Goal: Task Accomplishment & Management: Use online tool/utility

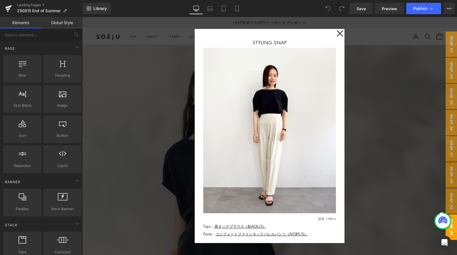
click at [154, 196] on div at bounding box center [269, 136] width 374 height 238
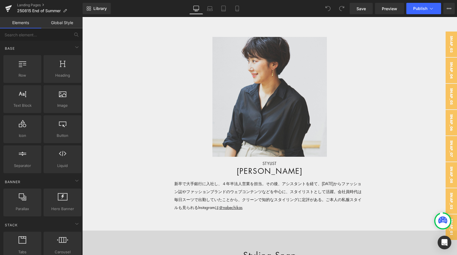
scroll to position [3544, 0]
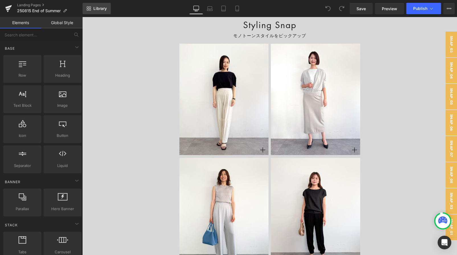
click at [107, 9] on link "Library" at bounding box center [97, 8] width 28 height 11
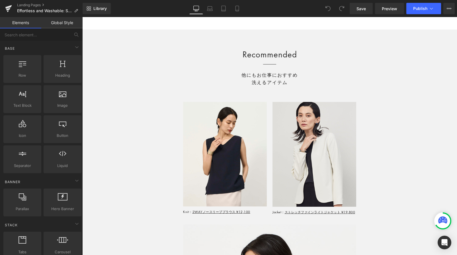
scroll to position [4750, 0]
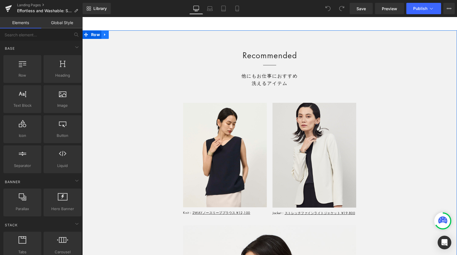
click at [105, 38] on link at bounding box center [104, 34] width 7 height 9
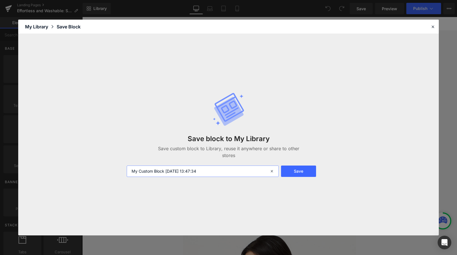
drag, startPoint x: 214, startPoint y: 171, endPoint x: 51, endPoint y: 170, distance: 163.3
click at [51, 170] on div "Save block to My Library Save custom block to Library, reuse it anywhere or sha…" at bounding box center [228, 135] width 420 height 202
type input "Recommended"
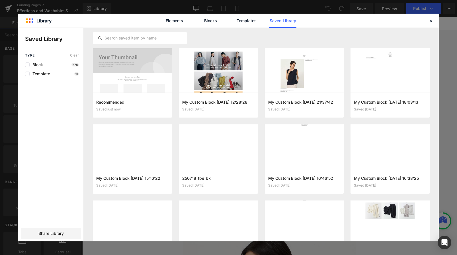
click at [432, 24] on div "Elements Blocks Templates Saved Library" at bounding box center [228, 21] width 420 height 14
click at [431, 20] on icon at bounding box center [430, 20] width 5 height 5
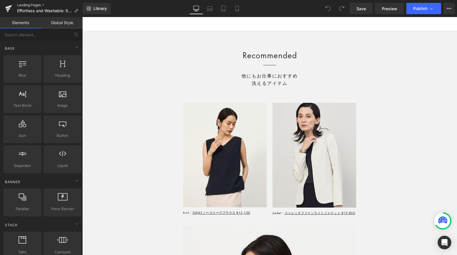
click at [40, 3] on link "Landing Pages" at bounding box center [49, 5] width 65 height 5
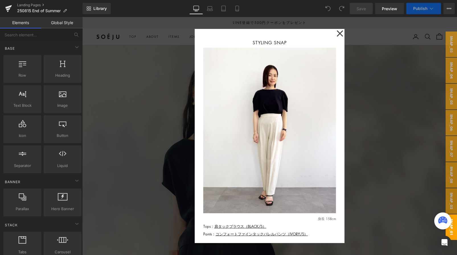
click at [136, 85] on div at bounding box center [269, 136] width 374 height 238
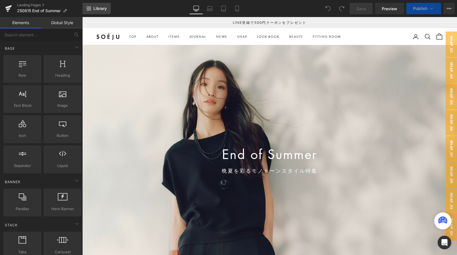
click at [100, 12] on link "Library" at bounding box center [97, 8] width 28 height 11
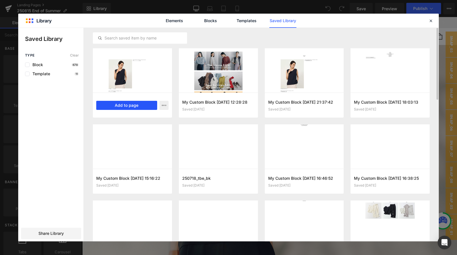
click at [115, 104] on button "Add to page" at bounding box center [126, 105] width 61 height 9
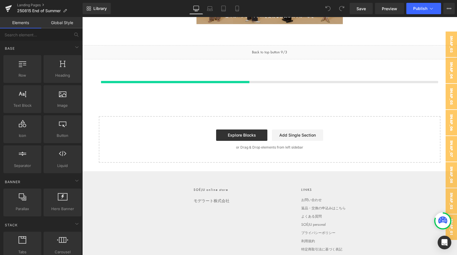
scroll to position [4323, 0]
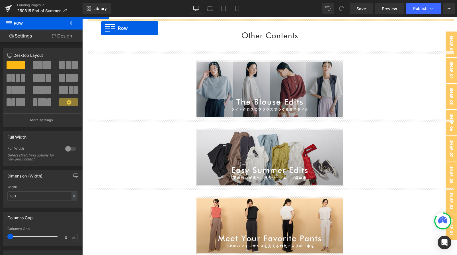
scroll to position [4045, 0]
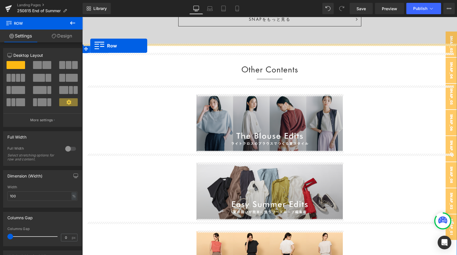
drag, startPoint x: 94, startPoint y: 99, endPoint x: 90, endPoint y: 46, distance: 53.3
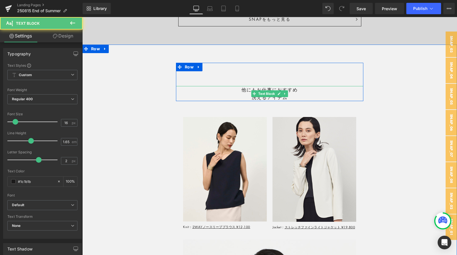
click at [259, 95] on div "他にもお仕事におすすめ 洗えるアイテム Text Block" at bounding box center [269, 93] width 187 height 15
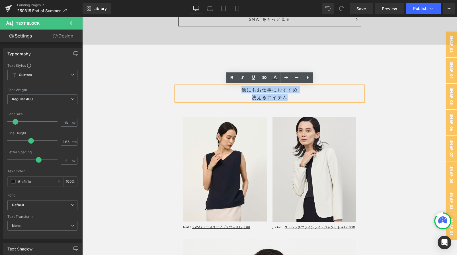
drag, startPoint x: 238, startPoint y: 89, endPoint x: 318, endPoint y: 101, distance: 81.1
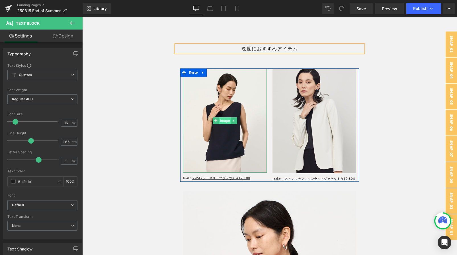
scroll to position [4091, 0]
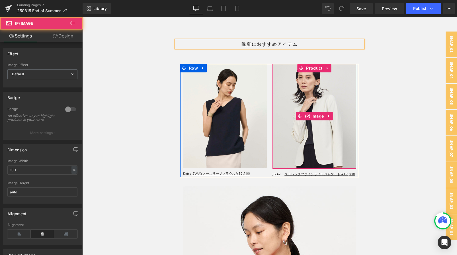
click at [321, 120] on div "Sale Off (P) Image" at bounding box center [314, 116] width 84 height 105
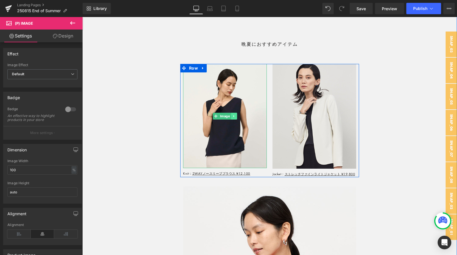
click at [236, 118] on link at bounding box center [234, 116] width 6 height 7
click at [236, 117] on link at bounding box center [237, 116] width 6 height 7
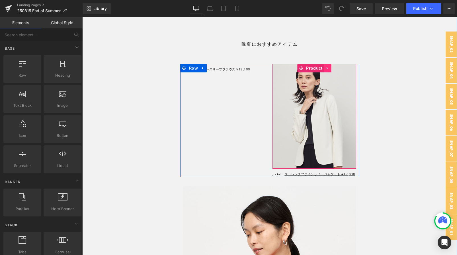
click at [327, 69] on icon at bounding box center [327, 68] width 4 height 4
click at [322, 68] on icon at bounding box center [324, 68] width 4 height 4
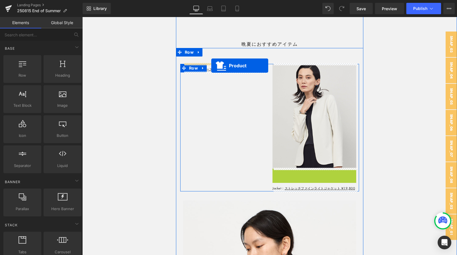
drag, startPoint x: 306, startPoint y: 173, endPoint x: 211, endPoint y: 66, distance: 143.7
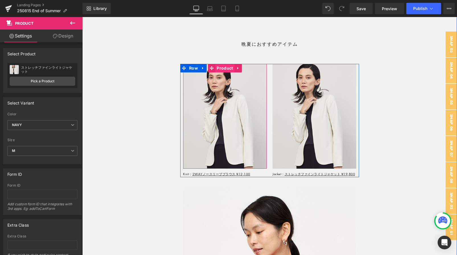
click at [221, 69] on span "Product" at bounding box center [224, 68] width 19 height 9
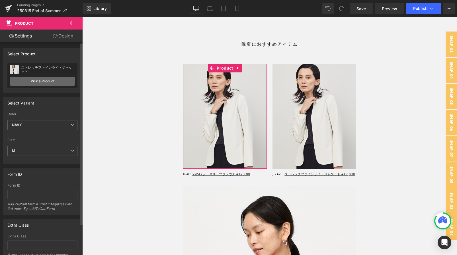
click at [48, 82] on link "Pick a Product" at bounding box center [42, 81] width 65 height 9
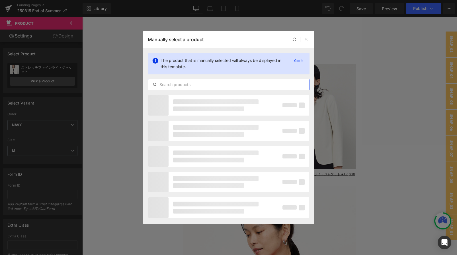
click at [207, 84] on input "text" at bounding box center [228, 84] width 161 height 7
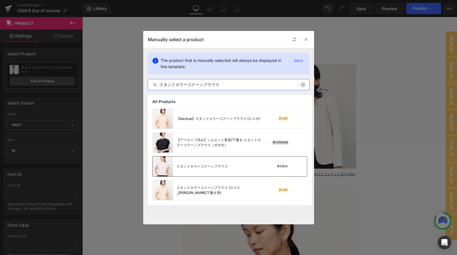
type input "スタンドカラーコクーンブラウス"
drag, startPoint x: 200, startPoint y: 174, endPoint x: 98, endPoint y: 156, distance: 103.0
click at [200, 174] on div "スタンドカラーコクーンブラウス" at bounding box center [189, 167] width 75 height 20
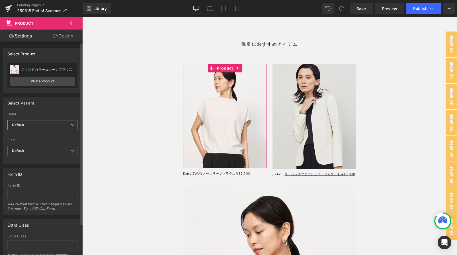
click at [45, 123] on span "Default" at bounding box center [42, 125] width 70 height 10
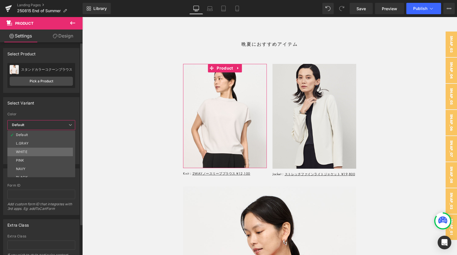
scroll to position [5, 0]
click at [30, 171] on li "BLACK" at bounding box center [42, 173] width 70 height 9
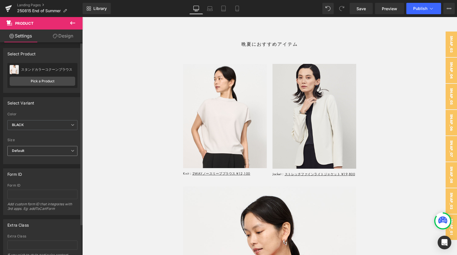
click at [26, 155] on span "Default" at bounding box center [42, 151] width 70 height 10
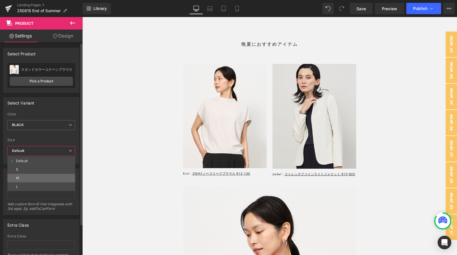
click at [26, 178] on li "M" at bounding box center [41, 178] width 68 height 9
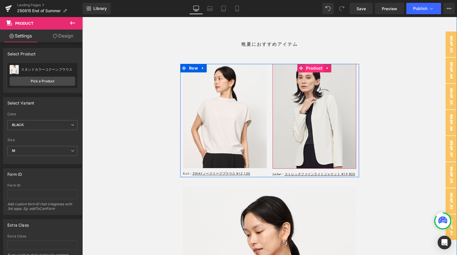
click at [307, 65] on span "Product" at bounding box center [313, 68] width 19 height 9
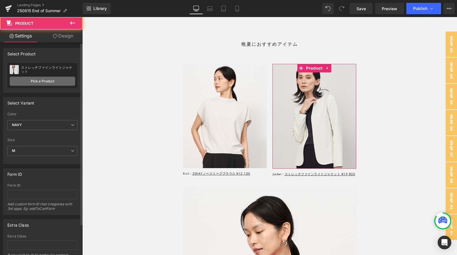
click at [52, 81] on link "Pick a Product" at bounding box center [42, 81] width 65 height 9
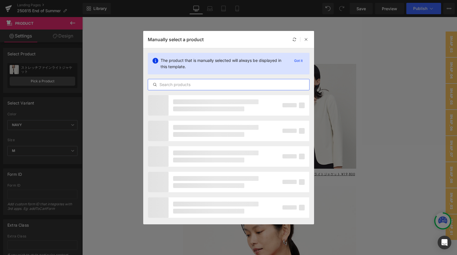
click at [217, 86] on input "text" at bounding box center [228, 84] width 161 height 7
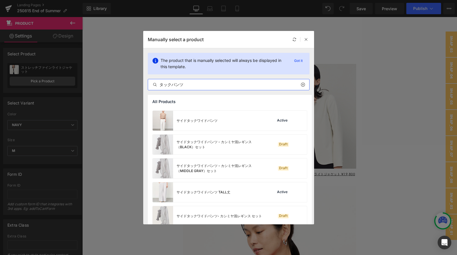
scroll to position [387, 0]
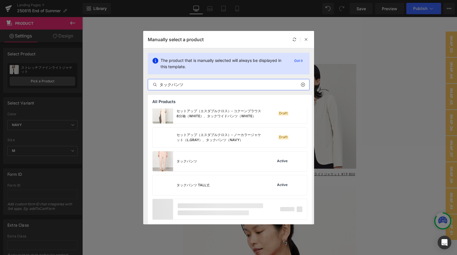
type input "タックパンツ"
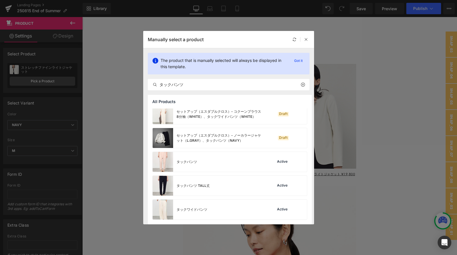
scroll to position [387, 0]
click at [176, 171] on div "タックパンツ" at bounding box center [174, 162] width 44 height 20
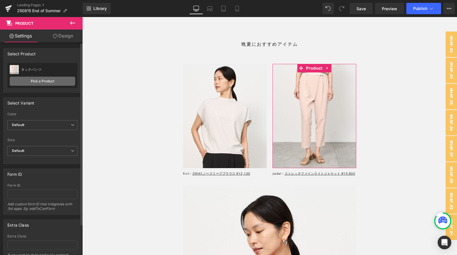
click at [39, 79] on link "Pick a Product" at bounding box center [42, 81] width 65 height 9
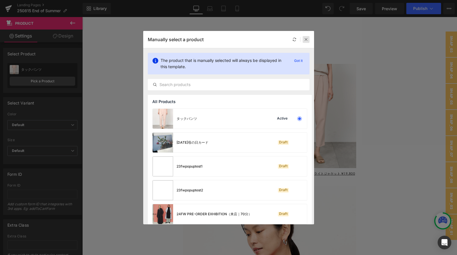
click at [304, 39] on icon at bounding box center [306, 40] width 4 height 4
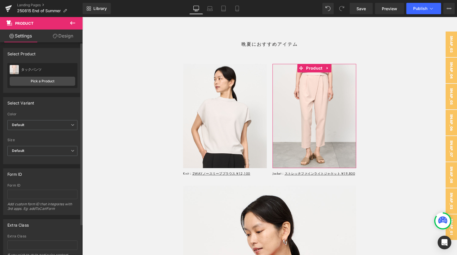
click at [5, 125] on div "39509632942198 Color Default PINK WHITE L.GRAY BLACK NAVY Default Default PINK …" at bounding box center [42, 138] width 78 height 52
click at [15, 125] on b "Default" at bounding box center [18, 125] width 12 height 4
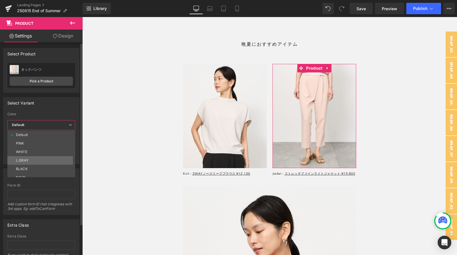
click at [28, 158] on li "L.GRAY" at bounding box center [42, 160] width 70 height 9
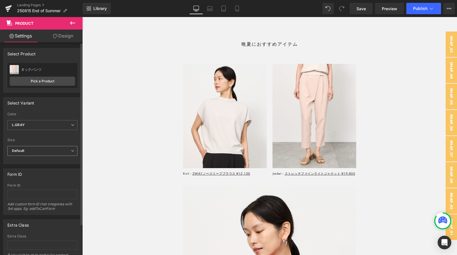
click at [23, 152] on b "Default" at bounding box center [18, 151] width 12 height 4
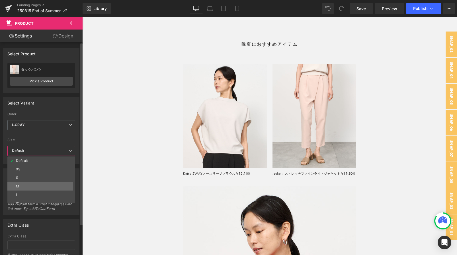
click at [24, 182] on li "M" at bounding box center [42, 186] width 70 height 9
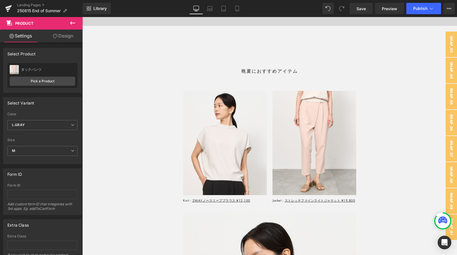
scroll to position [4221, 0]
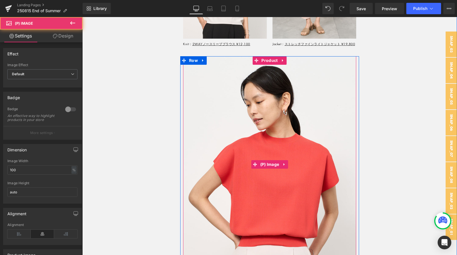
click at [219, 128] on img at bounding box center [269, 164] width 173 height 216
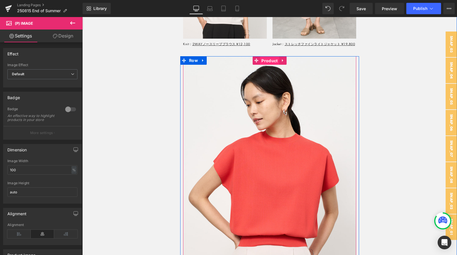
click at [265, 59] on span "Product" at bounding box center [269, 61] width 19 height 9
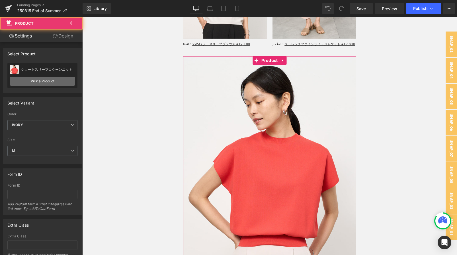
click at [39, 81] on link "Pick a Product" at bounding box center [42, 81] width 65 height 9
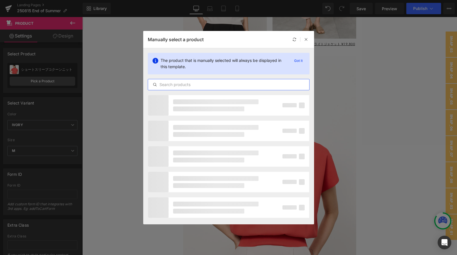
click at [194, 86] on input "text" at bounding box center [228, 84] width 161 height 7
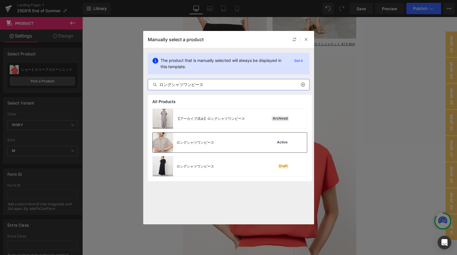
type input "ロングシャツワンピース"
click at [195, 144] on div "ロングシャツワンピース" at bounding box center [195, 142] width 38 height 5
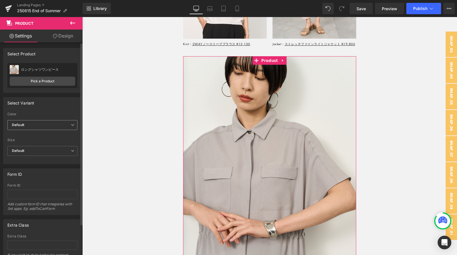
click at [41, 126] on span "Default" at bounding box center [42, 125] width 70 height 10
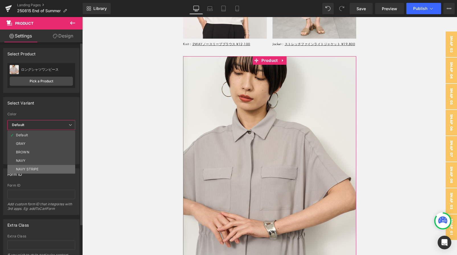
click at [37, 168] on div "NAVY STRIPE" at bounding box center [27, 170] width 23 height 4
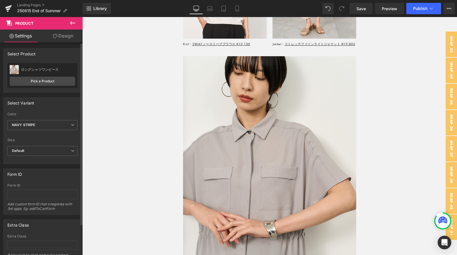
click at [33, 117] on label "Color" at bounding box center [42, 115] width 70 height 6
click at [32, 127] on span "NAVY STRIPE" at bounding box center [42, 125] width 70 height 10
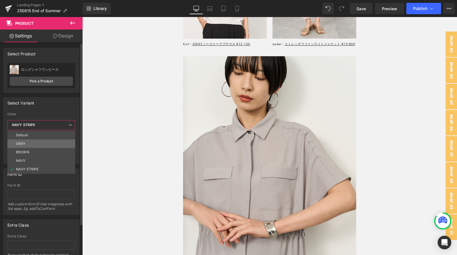
click at [30, 147] on li "GRAY" at bounding box center [41, 144] width 68 height 9
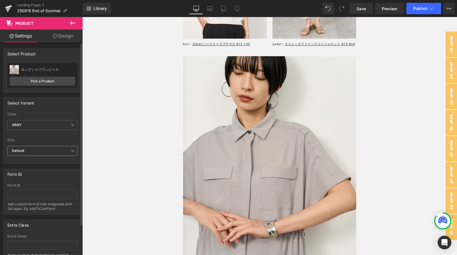
click at [29, 151] on span "Default" at bounding box center [42, 151] width 70 height 10
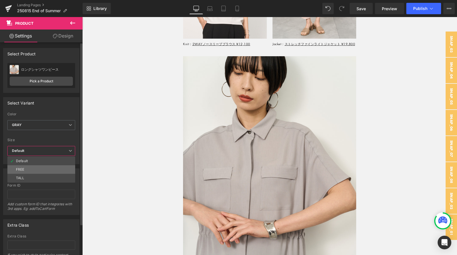
click at [24, 170] on li "FREE" at bounding box center [41, 170] width 68 height 9
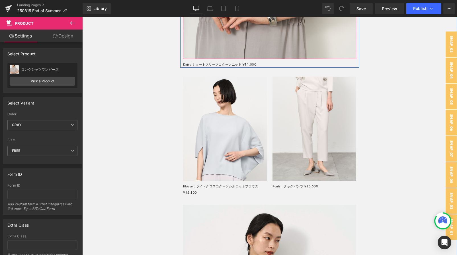
scroll to position [4446, 0]
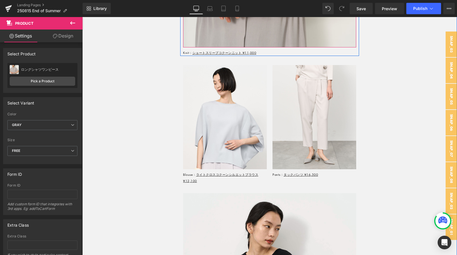
click at [218, 110] on img at bounding box center [225, 117] width 84 height 104
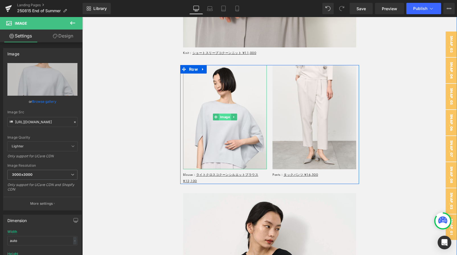
click at [221, 119] on span "Image" at bounding box center [225, 117] width 12 height 7
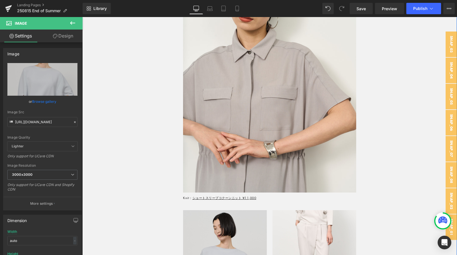
click at [233, 111] on img at bounding box center [269, 84] width 173 height 216
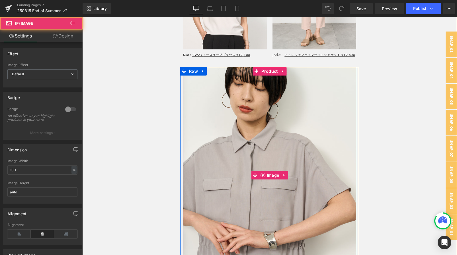
scroll to position [4210, 0]
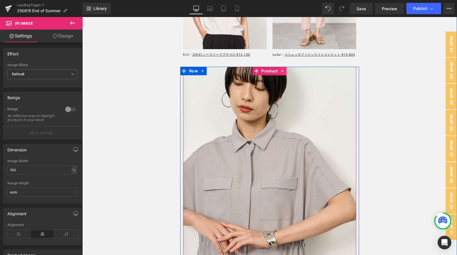
click at [285, 72] on link at bounding box center [282, 71] width 7 height 9
click at [280, 71] on icon at bounding box center [279, 71] width 4 height 4
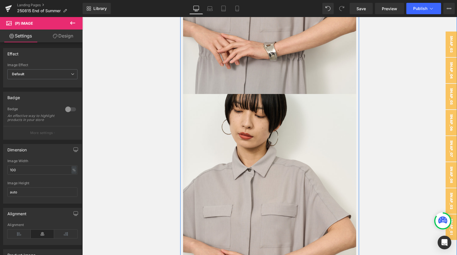
scroll to position [4453, 0]
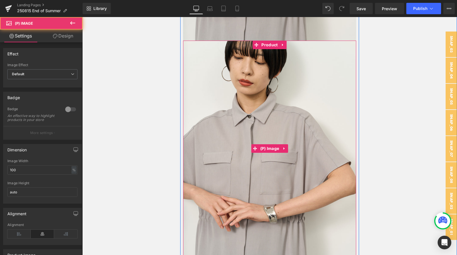
click at [280, 71] on img at bounding box center [269, 149] width 173 height 216
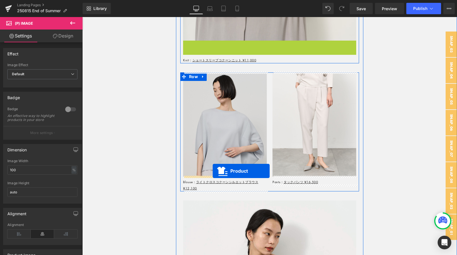
drag, startPoint x: 263, startPoint y: 43, endPoint x: 213, endPoint y: 171, distance: 138.0
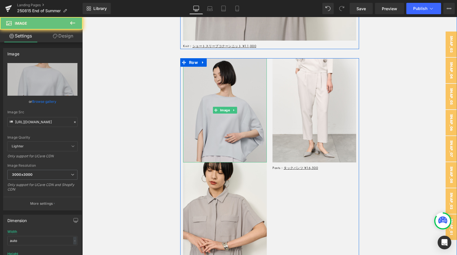
click at [240, 101] on img at bounding box center [225, 110] width 84 height 104
click at [237, 110] on img at bounding box center [225, 110] width 84 height 104
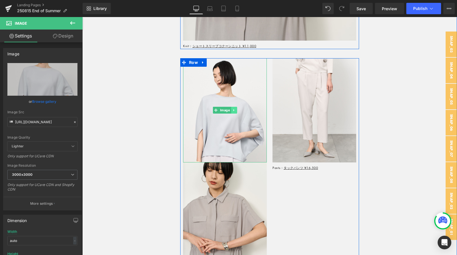
click at [235, 110] on icon at bounding box center [233, 110] width 3 height 3
click at [235, 110] on icon at bounding box center [236, 110] width 3 height 3
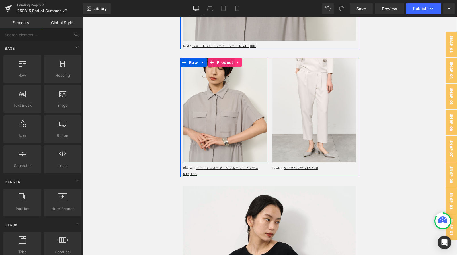
click at [238, 63] on icon at bounding box center [238, 62] width 4 height 4
click at [235, 63] on icon at bounding box center [234, 62] width 4 height 4
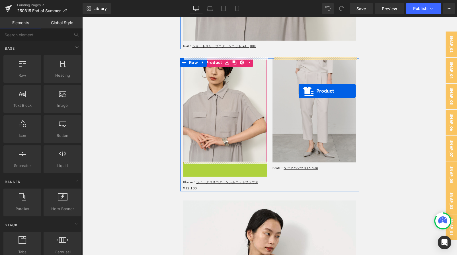
drag, startPoint x: 219, startPoint y: 166, endPoint x: 298, endPoint y: 91, distance: 108.7
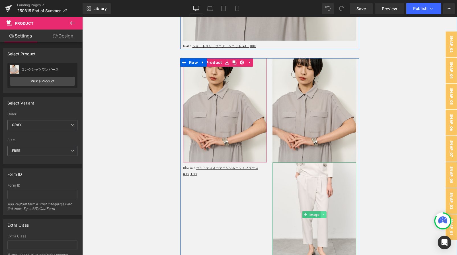
click at [325, 213] on link at bounding box center [323, 215] width 6 height 7
click at [325, 213] on icon at bounding box center [326, 214] width 3 height 3
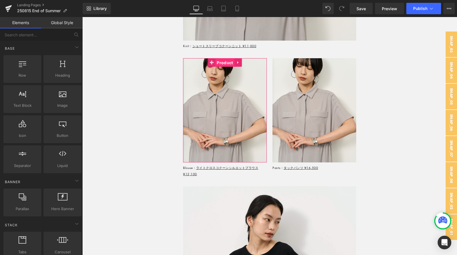
click at [214, 61] on link "Product" at bounding box center [221, 62] width 26 height 9
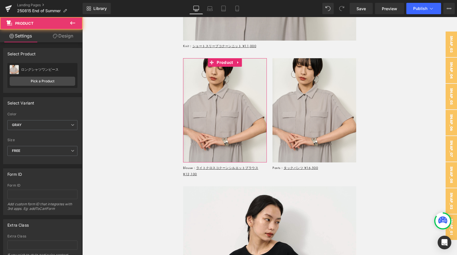
click at [33, 88] on div "ロングシャツワンピース ロングシャツワンピース Pick a Product" at bounding box center [42, 75] width 70 height 25
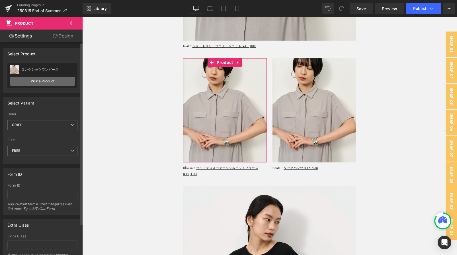
click at [32, 85] on link "Pick a Product" at bounding box center [42, 81] width 65 height 9
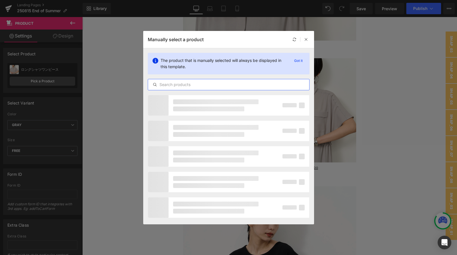
click at [176, 87] on input "text" at bounding box center [228, 84] width 161 height 7
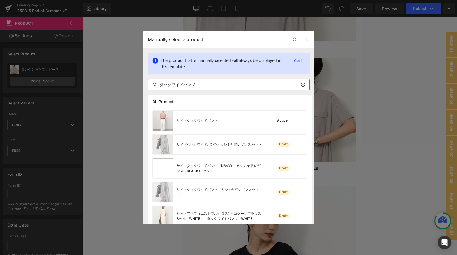
scroll to position [196, 0]
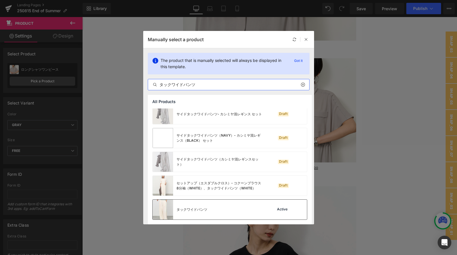
type input "タックワイドパンツ"
click at [159, 211] on img at bounding box center [162, 210] width 20 height 20
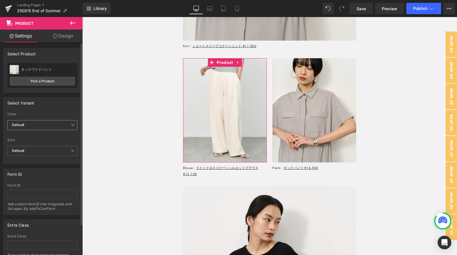
click at [30, 127] on span "Default" at bounding box center [42, 125] width 70 height 10
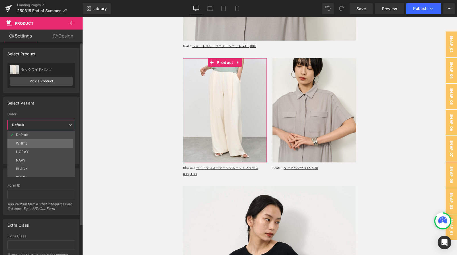
click at [31, 142] on li "WHITE" at bounding box center [42, 143] width 70 height 9
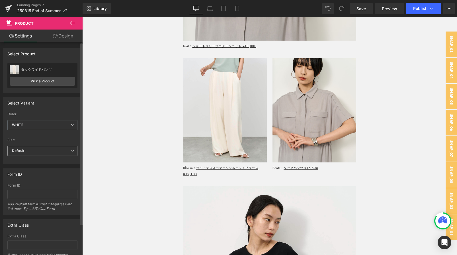
click at [32, 149] on span "Default" at bounding box center [42, 151] width 70 height 10
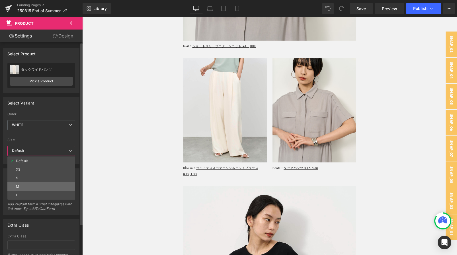
click at [36, 183] on li "M" at bounding box center [41, 187] width 68 height 9
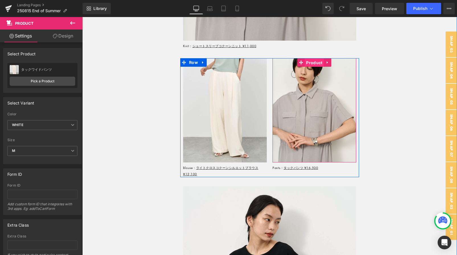
click at [309, 63] on span "Product" at bounding box center [313, 63] width 19 height 9
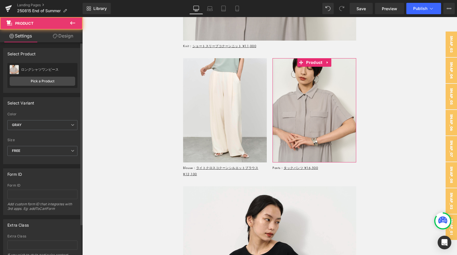
click at [38, 72] on div "ロングシャツワンピース ロングシャツワンピース" at bounding box center [42, 69] width 65 height 9
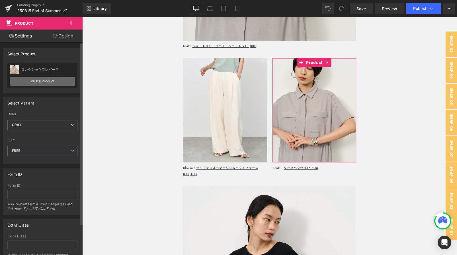
click at [30, 82] on link "Pick a Product" at bounding box center [42, 81] width 65 height 9
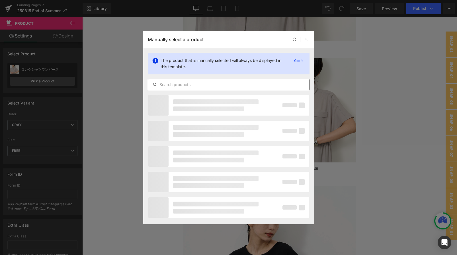
click at [177, 83] on input "text" at bounding box center [228, 84] width 161 height 7
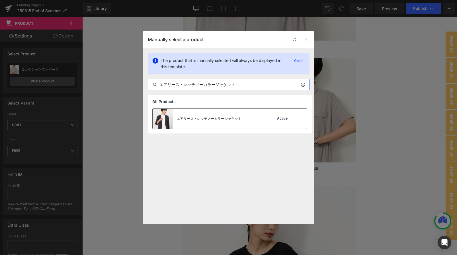
type input "エアリーストレッチノーカラージャケット"
click at [188, 118] on div "エアリーストレッチノーカラージャケット" at bounding box center [208, 118] width 65 height 5
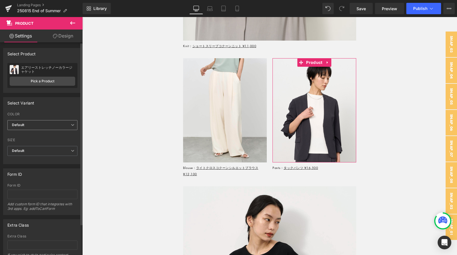
click at [49, 125] on span "Default" at bounding box center [42, 125] width 70 height 10
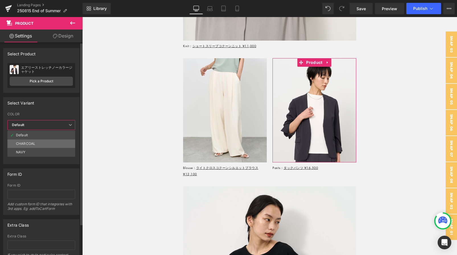
click at [39, 144] on li "CHARCOAL" at bounding box center [41, 144] width 68 height 9
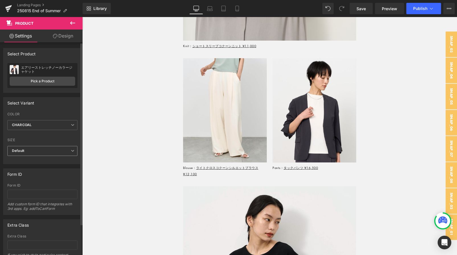
click at [38, 148] on span "Default" at bounding box center [42, 151] width 70 height 10
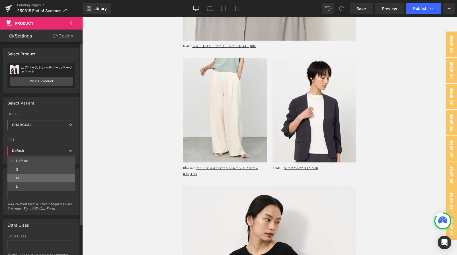
click at [30, 180] on li "M" at bounding box center [41, 178] width 68 height 9
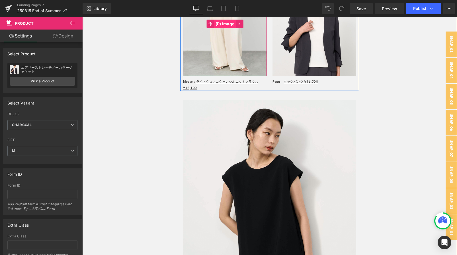
scroll to position [4540, 0]
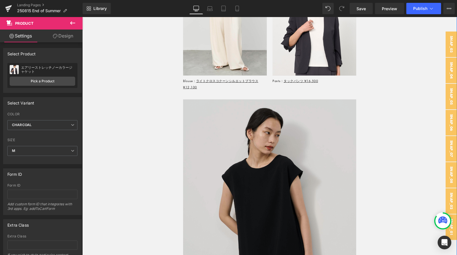
click at [187, 110] on img at bounding box center [269, 208] width 173 height 216
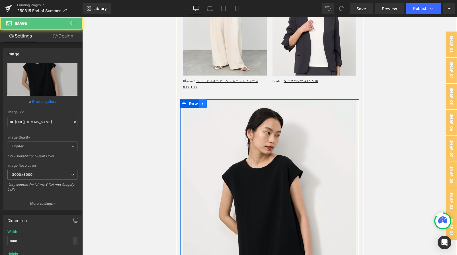
click at [203, 104] on icon at bounding box center [203, 104] width 4 height 4
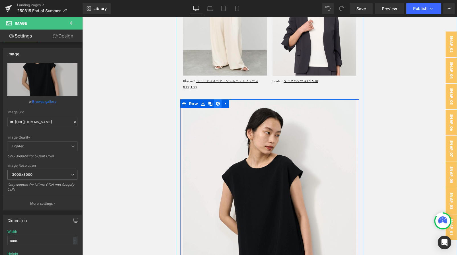
click at [217, 102] on icon at bounding box center [218, 104] width 4 height 4
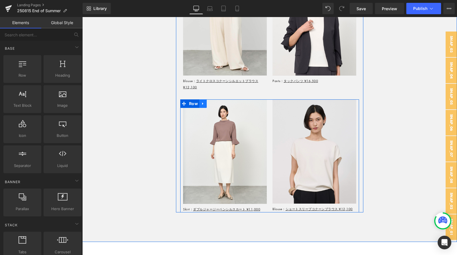
click at [205, 102] on link at bounding box center [202, 104] width 7 height 9
click at [214, 104] on link at bounding box center [217, 104] width 7 height 9
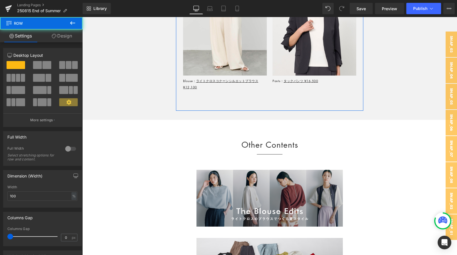
click at [65, 38] on link "Design" at bounding box center [61, 36] width 41 height 13
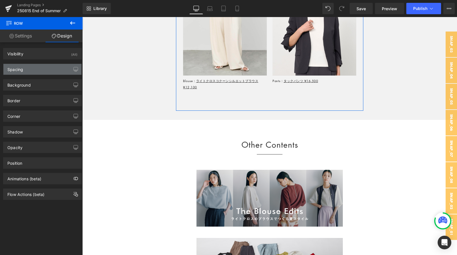
click at [38, 67] on div "Spacing" at bounding box center [42, 69] width 78 height 11
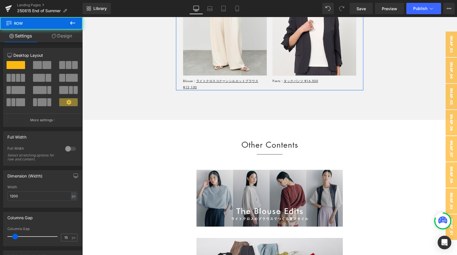
click at [67, 38] on link "Design" at bounding box center [61, 36] width 41 height 13
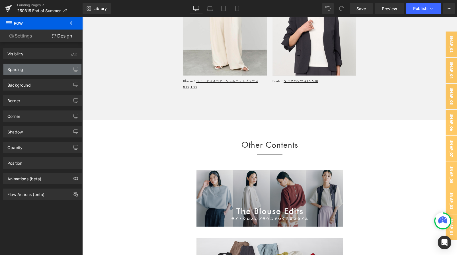
click at [44, 70] on div "Spacing" at bounding box center [42, 69] width 78 height 11
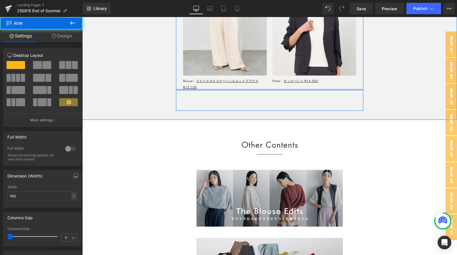
click at [276, 89] on div at bounding box center [269, 89] width 187 height 1
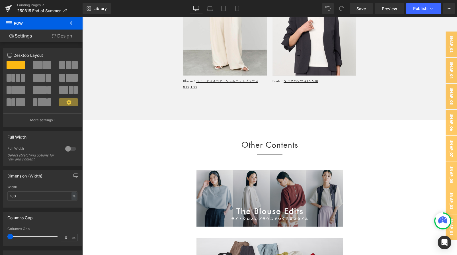
click at [72, 39] on link "Design" at bounding box center [61, 36] width 41 height 13
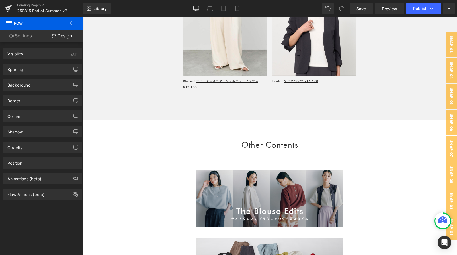
click at [70, 62] on div "Spacing Margin auto auto Padding Setup Global Style" at bounding box center [42, 67] width 85 height 16
click at [71, 68] on button "button" at bounding box center [75, 69] width 9 height 11
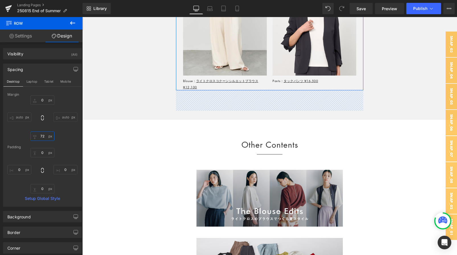
click at [45, 137] on input "text" at bounding box center [42, 136] width 24 height 9
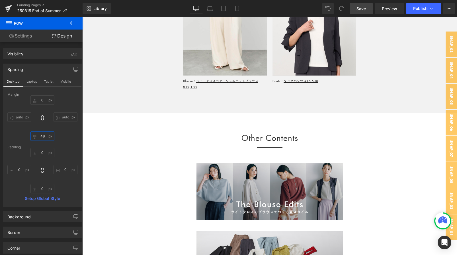
type input "48"
click at [366, 7] on link "Save" at bounding box center [360, 8] width 23 height 11
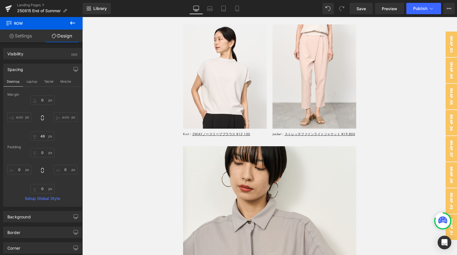
scroll to position [4126, 0]
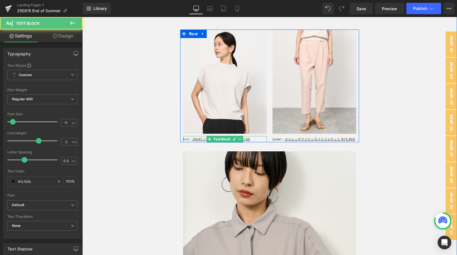
click at [186, 139] on div "Knit： 2WAYノースリーブブラウス ¥12,100" at bounding box center [225, 139] width 84 height 6
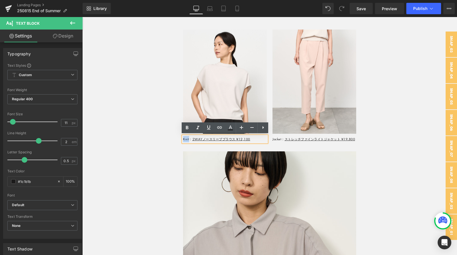
drag, startPoint x: 189, startPoint y: 139, endPoint x: 170, endPoint y: 139, distance: 19.1
click at [170, 139] on div "Recommended Heading 晩夏におすすめアイテム Text Block Row Sale Off (P) Image Product Knit：…" at bounding box center [269, 246] width 374 height 545
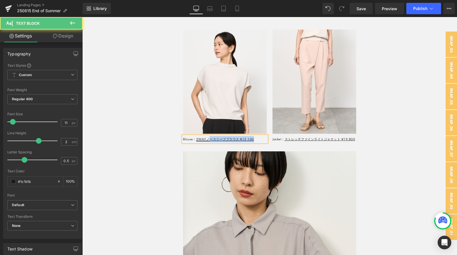
drag, startPoint x: 259, startPoint y: 137, endPoint x: 211, endPoint y: 137, distance: 48.4
click at [211, 137] on div "Blouse： 2WAYノースリーブブラウス ¥12,100" at bounding box center [225, 139] width 84 height 6
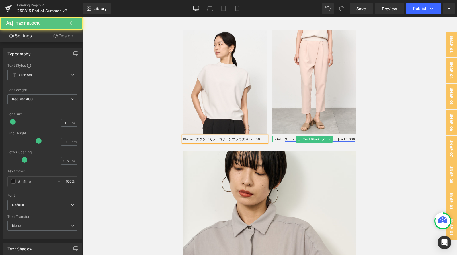
click at [353, 139] on link "ストレッチファインライトジャケット ¥19,800" at bounding box center [320, 139] width 71 height 4
drag, startPoint x: 278, startPoint y: 140, endPoint x: 354, endPoint y: 139, distance: 76.0
click at [354, 139] on div "Jacket： ストレッチファインライトジャケット ¥19,800 Text Block" at bounding box center [314, 139] width 84 height 6
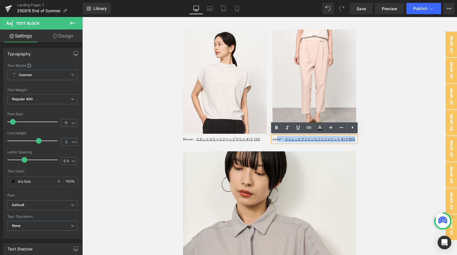
drag, startPoint x: 278, startPoint y: 139, endPoint x: 355, endPoint y: 139, distance: 77.1
click at [355, 139] on div "Jacket： ストレッチファインライトジャケット ¥19,800" at bounding box center [314, 139] width 84 height 6
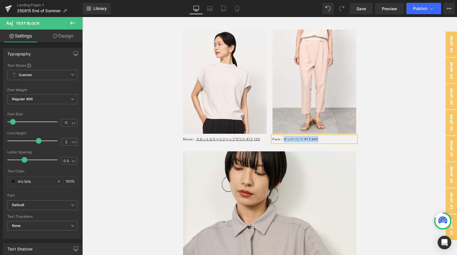
drag, startPoint x: 322, startPoint y: 139, endPoint x: 283, endPoint y: 140, distance: 39.6
click at [283, 140] on div "Pants：タックパンツ ¥15,600" at bounding box center [314, 139] width 84 height 6
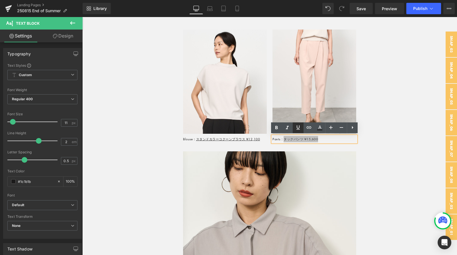
click at [296, 127] on icon at bounding box center [297, 127] width 7 height 7
click at [265, 164] on img at bounding box center [269, 260] width 173 height 216
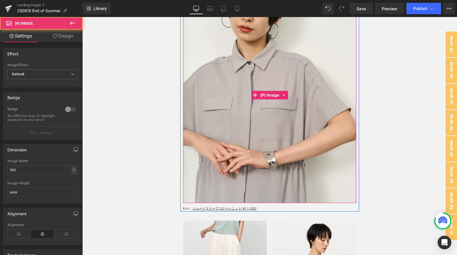
scroll to position [4293, 0]
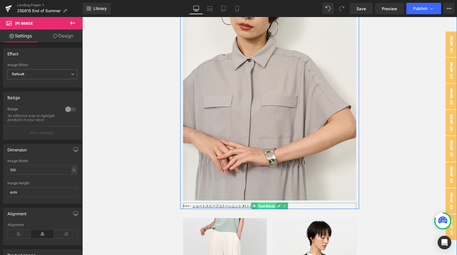
click at [259, 205] on span "Text Block" at bounding box center [266, 206] width 19 height 7
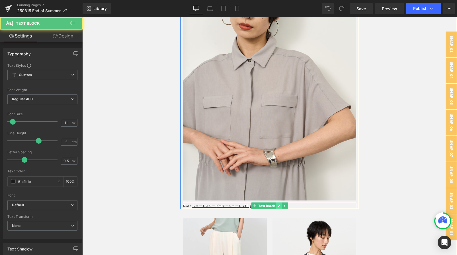
click at [279, 205] on icon at bounding box center [278, 206] width 3 height 3
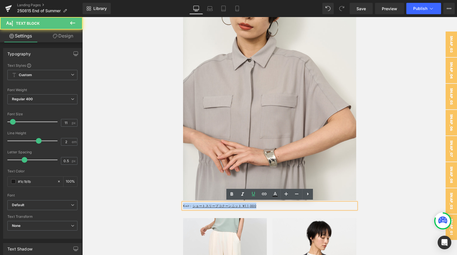
drag, startPoint x: 279, startPoint y: 205, endPoint x: 178, endPoint y: 205, distance: 101.0
click at [178, 205] on div "Sale Off (P) Image Product Blouse： スタンドカラーコクーンブラウス ¥12,100 Text Block Sale Off …" at bounding box center [269, 91] width 187 height 491
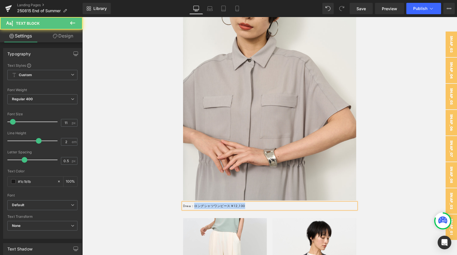
drag, startPoint x: 195, startPoint y: 205, endPoint x: 268, endPoint y: 206, distance: 73.1
click at [268, 206] on div "Dress：ロングシャツワンピース ¥12,100" at bounding box center [269, 206] width 173 height 6
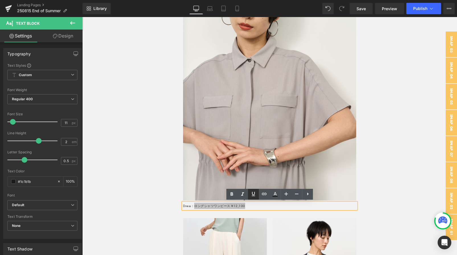
click at [257, 193] on link at bounding box center [253, 194] width 11 height 11
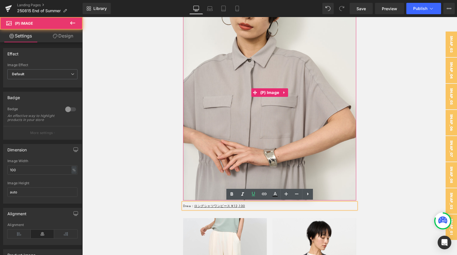
click at [224, 148] on img at bounding box center [269, 92] width 173 height 216
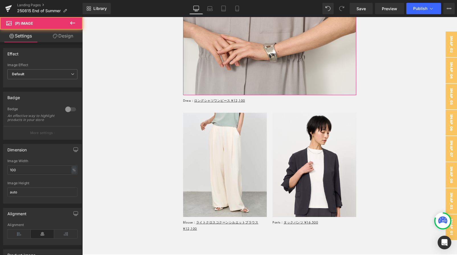
scroll to position [4399, 0]
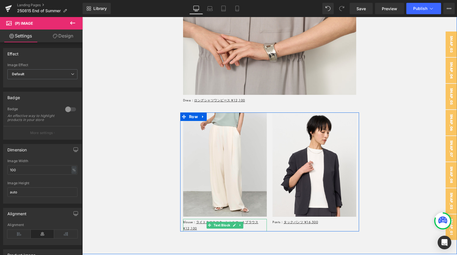
click at [187, 223] on div "Blouse： ライトクロスコクーンシルエットブラウス ¥12,100" at bounding box center [225, 225] width 84 height 13
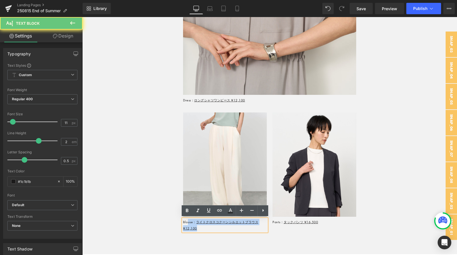
drag, startPoint x: 187, startPoint y: 223, endPoint x: 202, endPoint y: 230, distance: 16.0
click at [202, 230] on div "Blouse： ライトクロスコクーンシルエットブラウス ¥12,100" at bounding box center [225, 225] width 84 height 13
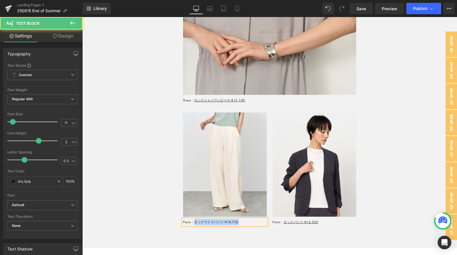
drag, startPoint x: 195, startPoint y: 221, endPoint x: 252, endPoint y: 221, distance: 57.2
click at [252, 221] on div "Pants：タックワイドパンツ ¥18,700" at bounding box center [225, 222] width 84 height 6
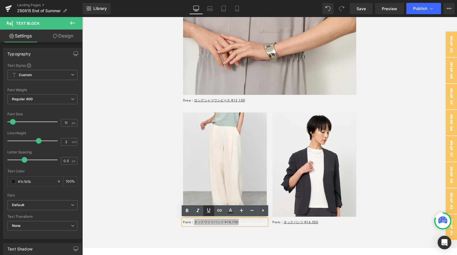
click at [211, 211] on icon at bounding box center [208, 210] width 7 height 7
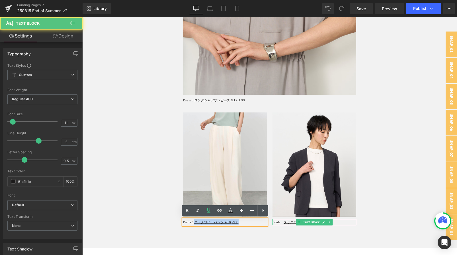
click at [334, 221] on div "Pants： タックパンツ ¥16,500" at bounding box center [314, 222] width 84 height 6
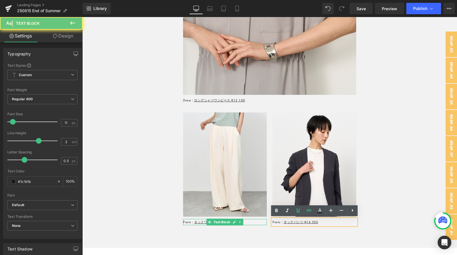
drag, startPoint x: 334, startPoint y: 221, endPoint x: 238, endPoint y: 221, distance: 95.6
click at [238, 221] on div "Sale Off (P) Image Product Pants： タックワイドパンツ ¥18,700 Text Block Sale Off (P) Ima…" at bounding box center [269, 169] width 179 height 113
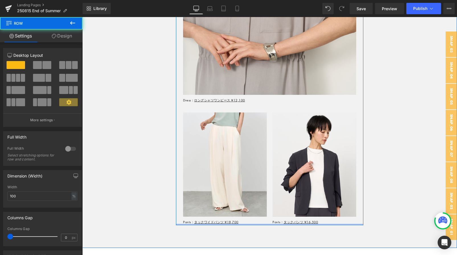
click at [335, 224] on div at bounding box center [269, 224] width 187 height 1
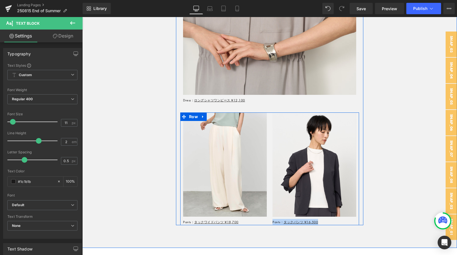
drag, startPoint x: 334, startPoint y: 223, endPoint x: 270, endPoint y: 219, distance: 63.6
click at [270, 219] on div "Sale Off (P) Image Product Pants： タックパンツ ¥16,500 Text Block" at bounding box center [313, 169] width 89 height 113
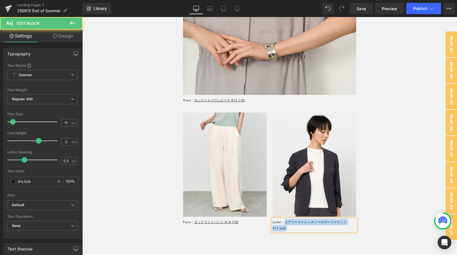
drag, startPoint x: 286, startPoint y: 223, endPoint x: 286, endPoint y: 228, distance: 4.3
click at [286, 228] on div "Jacket：エアリーストレッチノーカラージャケット ¥17,600" at bounding box center [314, 225] width 84 height 13
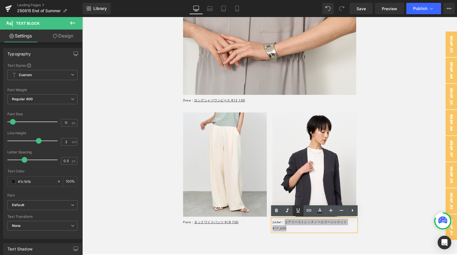
click at [300, 211] on icon at bounding box center [297, 210] width 7 height 7
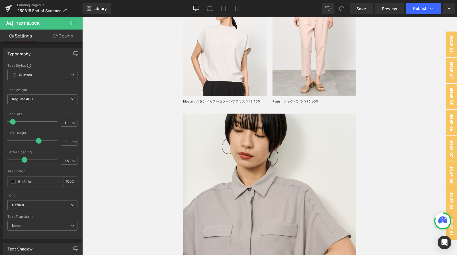
scroll to position [4163, 0]
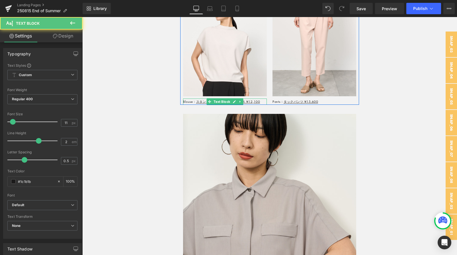
click at [193, 102] on div "Blouse： スタンドカラーコクーンブラウス ¥12,100" at bounding box center [225, 102] width 84 height 6
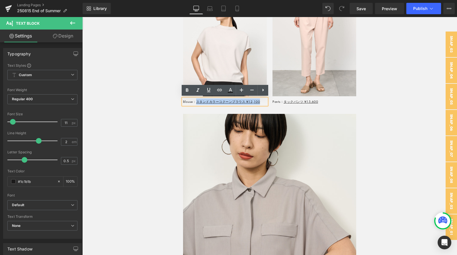
drag, startPoint x: 197, startPoint y: 102, endPoint x: 265, endPoint y: 102, distance: 68.6
click at [265, 102] on div "Blouse： スタンドカラーコクーンブラウス ¥12,100" at bounding box center [225, 102] width 84 height 6
click at [219, 90] on icon at bounding box center [219, 90] width 5 height 2
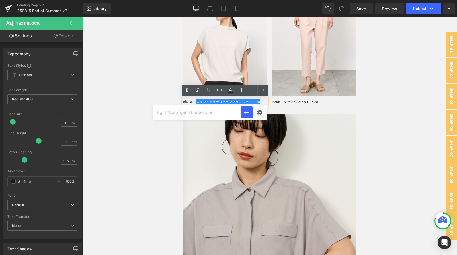
click at [211, 110] on input "text" at bounding box center [197, 113] width 88 height 14
paste input "https://store.soeju.com/products/stand_collar_cocoon_blouse"
type input "https://store.soeju.com/products/stand_collar_cocoon_blouse"
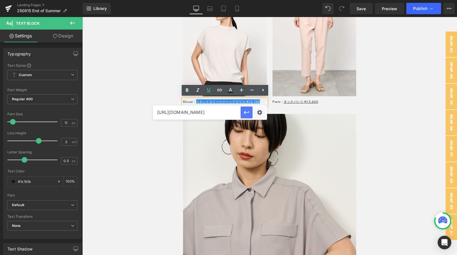
click at [244, 113] on icon "button" at bounding box center [246, 112] width 7 height 7
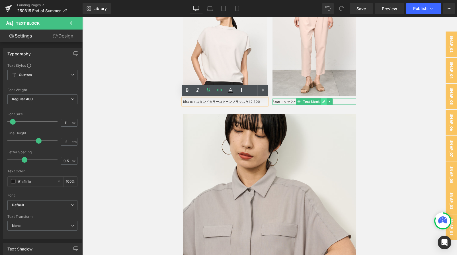
click at [321, 102] on link at bounding box center [324, 101] width 6 height 7
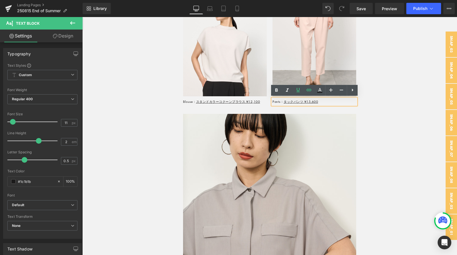
drag, startPoint x: 321, startPoint y: 102, endPoint x: 320, endPoint y: 99, distance: 3.5
click at [320, 102] on div "Pants： タックパンツ ¥15,600" at bounding box center [314, 102] width 84 height 6
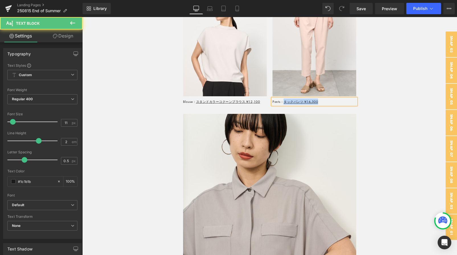
drag, startPoint x: 331, startPoint y: 100, endPoint x: 285, endPoint y: 101, distance: 45.8
click at [285, 101] on div "Pants： タックパンツ ¥16,500" at bounding box center [314, 102] width 84 height 6
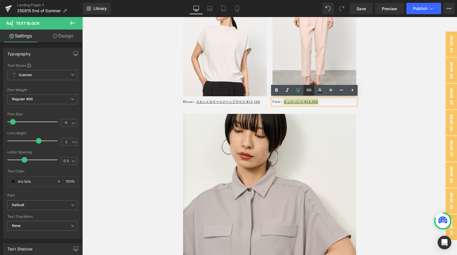
click at [307, 90] on icon at bounding box center [308, 90] width 7 height 7
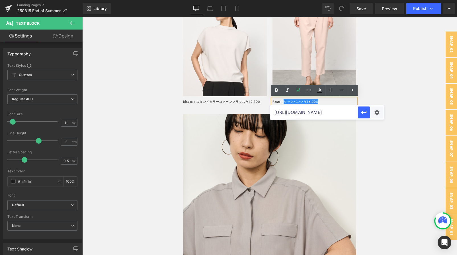
click at [291, 118] on input "https://store.soeju.com/products/stand_collar_cocoon_blouse" at bounding box center [314, 113] width 88 height 14
paste input "https://store.soeju.com/products/soeju_tuckpants"
type input "https://store.soeju.com/products/soeju_tuckpants"
click at [365, 112] on icon "button" at bounding box center [363, 112] width 7 height 7
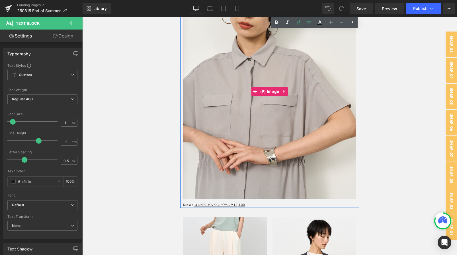
scroll to position [4342, 0]
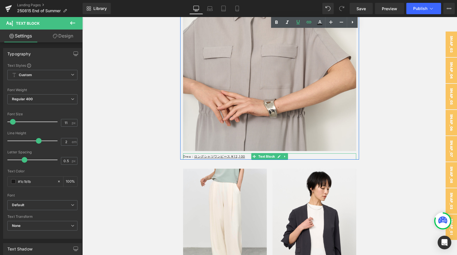
click at [247, 155] on div "Dress： ロングシャツワンピース ¥12,100" at bounding box center [269, 157] width 173 height 6
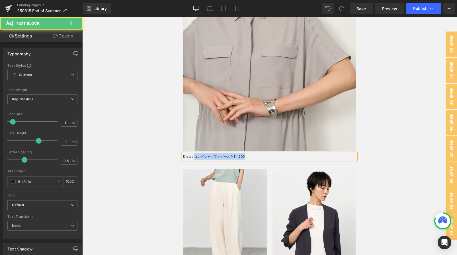
drag, startPoint x: 253, startPoint y: 158, endPoint x: 196, endPoint y: 157, distance: 57.2
click at [196, 157] on div "Dress： ロングシャツワンピース ¥14,300" at bounding box center [269, 157] width 173 height 6
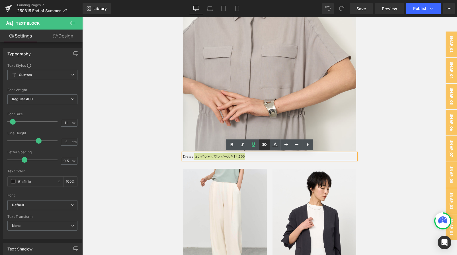
click at [262, 146] on icon at bounding box center [264, 145] width 5 height 2
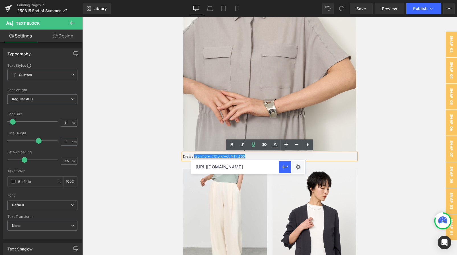
click at [241, 169] on input "https://store.soeju.com/products/soeju_tuckpants" at bounding box center [235, 167] width 88 height 14
paste input "https://store.soeju.com/products/long-shirt-one-piece"
type input "https://store.soeju.com/products/long-shirt-one-piece"
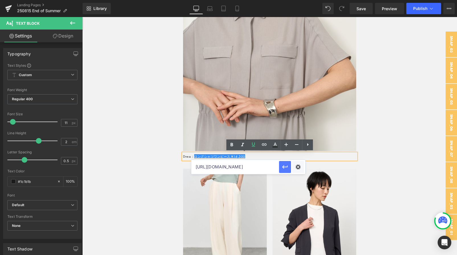
click at [286, 165] on icon "button" at bounding box center [284, 167] width 7 height 7
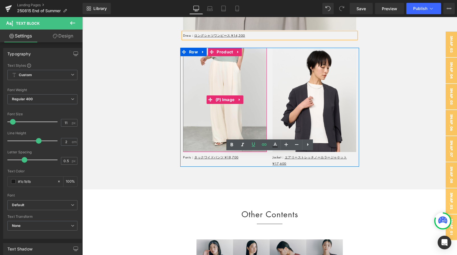
scroll to position [4484, 0]
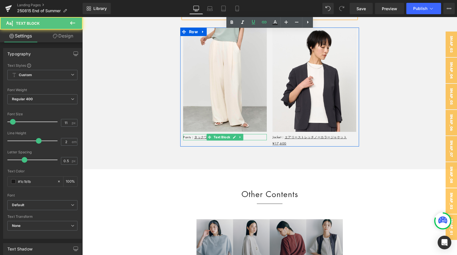
click at [243, 137] on div "Pants： タックワイドパンツ ¥18,700" at bounding box center [225, 137] width 84 height 6
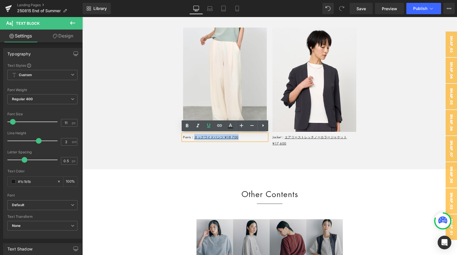
drag, startPoint x: 243, startPoint y: 137, endPoint x: 194, endPoint y: 136, distance: 48.9
click at [195, 136] on div "Pants： タックワイドパンツ ¥18,700" at bounding box center [225, 137] width 84 height 6
click at [216, 126] on icon at bounding box center [219, 125] width 7 height 7
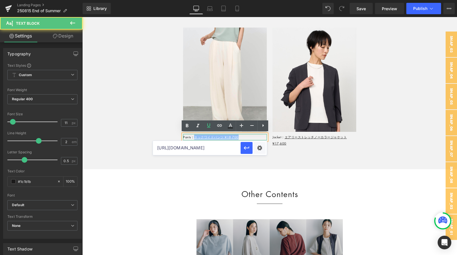
click at [210, 140] on div "Pants： タックワイドパンツ ¥18,700" at bounding box center [225, 137] width 84 height 6
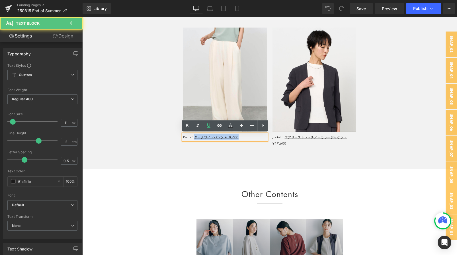
drag, startPoint x: 193, startPoint y: 138, endPoint x: 259, endPoint y: 137, distance: 65.2
click at [259, 137] on div "Pants： タックワイドパンツ ¥18,700" at bounding box center [225, 137] width 84 height 6
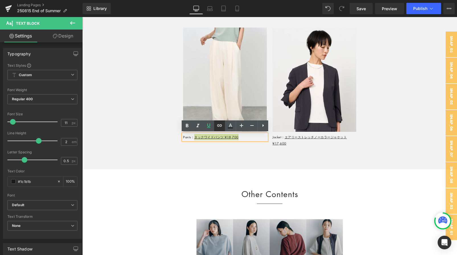
click at [221, 123] on icon at bounding box center [219, 125] width 7 height 7
click at [208, 152] on input "https://store.soeju.com/products/long-shirt-one-piece" at bounding box center [197, 148] width 88 height 14
paste input "https://store.soeju.com/products/005-tuck-wide-pants"
type input "https://store.soeju.com/products/005-tuck-wide-pants"
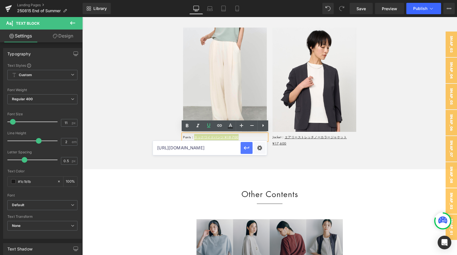
scroll to position [0, 0]
click at [244, 150] on icon "button" at bounding box center [246, 148] width 7 height 7
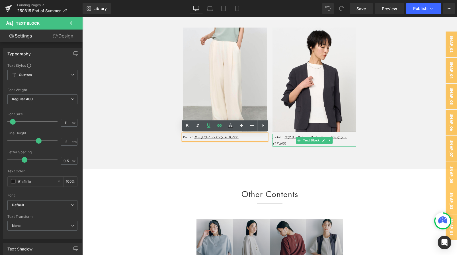
click at [286, 143] on div "Jacket： エアリーストレッチノーカラージャケット ¥17,600" at bounding box center [314, 140] width 84 height 13
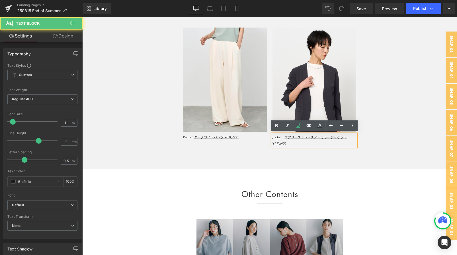
click at [286, 143] on div "Jacket： エアリーストレッチノーカラージャケット ¥17,600" at bounding box center [314, 140] width 84 height 13
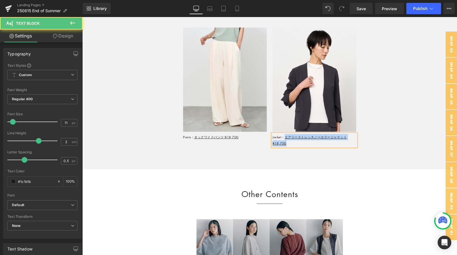
drag, startPoint x: 289, startPoint y: 144, endPoint x: 287, endPoint y: 138, distance: 6.2
click at [287, 138] on div "Jacket： エアリーストレッチノーカラージャケット ¥18,700" at bounding box center [314, 140] width 84 height 13
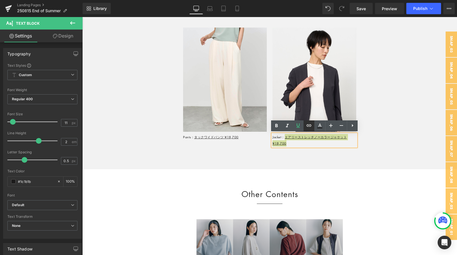
click at [311, 127] on icon at bounding box center [308, 125] width 7 height 7
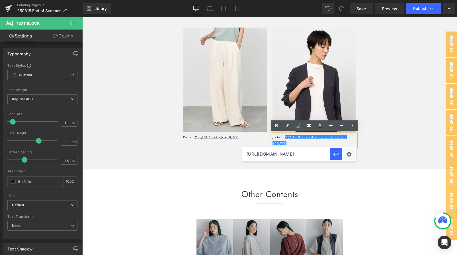
click at [288, 152] on input "https://store.soeju.com/products/005-tuck-wide-pants" at bounding box center [286, 154] width 88 height 14
paste input "https://store.soeju.com/products/airy_stretch_collarless_jacket"
type input "https://store.soeju.com/products/airy_stretch_collarless_jacket"
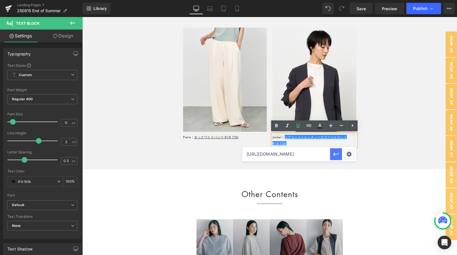
click at [331, 157] on button "button" at bounding box center [336, 155] width 12 height 12
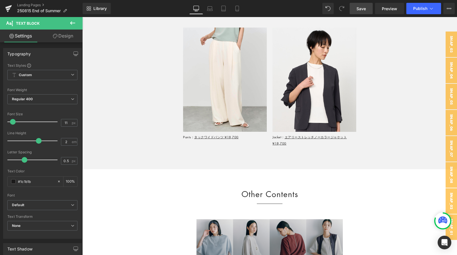
click at [364, 8] on span "Save" at bounding box center [360, 9] width 9 height 6
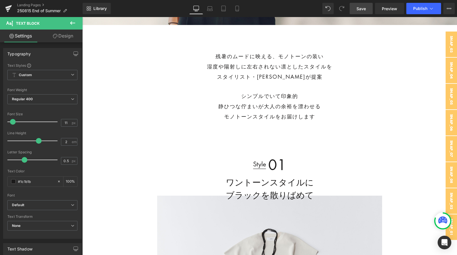
scroll to position [239, 0]
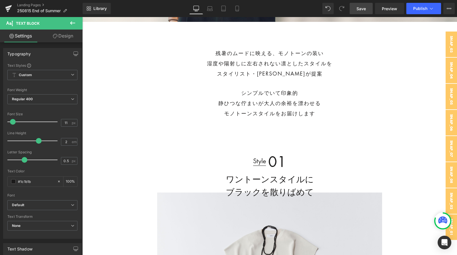
click at [281, 63] on div "残暑のムードに映える、モノトーンの装い 湿度や陽射しに左右されない凛としたスタイルを スタイリスト・渡辺智佳さんが提案 Text Block" at bounding box center [269, 63] width 179 height 31
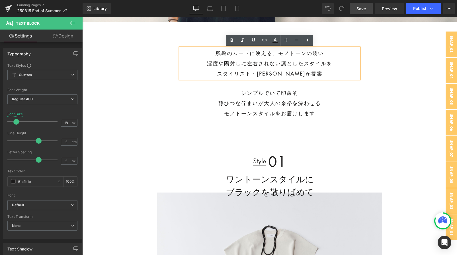
click at [281, 63] on div "湿度や陽射しに左右されない凛としたスタイルを" at bounding box center [269, 63] width 179 height 10
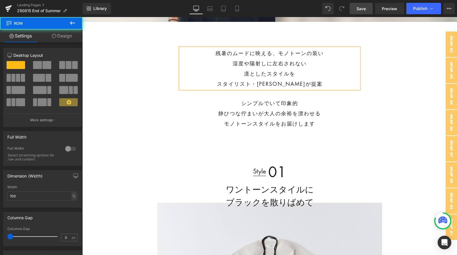
click at [156, 74] on div "残暑のムードに映える、モノトーンの装い 湿度や陽射しに左右されない 凛としたスタイルを スタイリスト・渡辺智佳さんが提案 Text Block シンプルでいて…" at bounding box center [269, 88] width 374 height 99
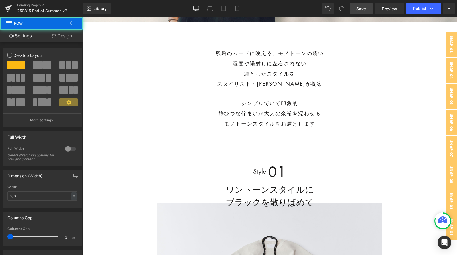
click at [156, 74] on div "残暑のムードに映える、モノトーンの装い 湿度や陽射しに左右されない 凛としたスタイルを スタイリスト・渡辺智佳さんが提案 Text Block シンプルでいて…" at bounding box center [269, 88] width 374 height 99
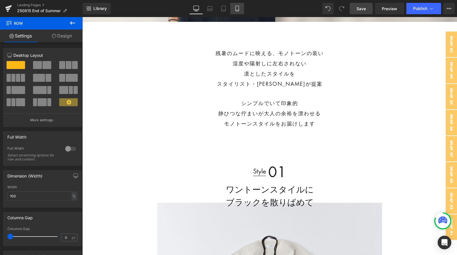
click at [234, 13] on link "Mobile" at bounding box center [237, 8] width 14 height 11
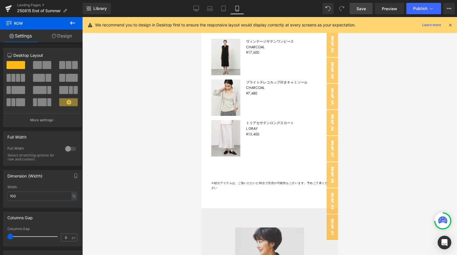
scroll to position [2149, 0]
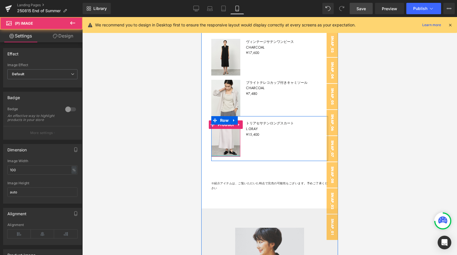
click at [214, 149] on div "Sale Off (P) Image Product" at bounding box center [225, 139] width 29 height 36
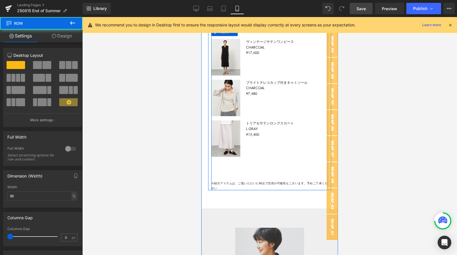
click at [213, 165] on div "Sale Off (P) Image Product ヴィンテージサテンワンピース CHARCOAL ¥17,600 Text Block Row Sale …" at bounding box center [269, 111] width 117 height 157
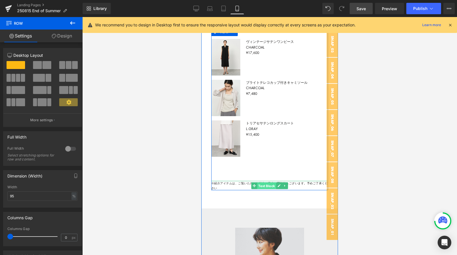
click at [267, 183] on span "Text Block" at bounding box center [266, 186] width 19 height 7
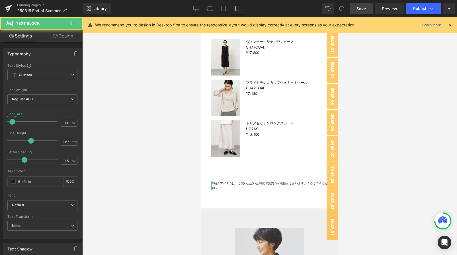
click at [65, 42] on link "Design" at bounding box center [62, 36] width 41 height 13
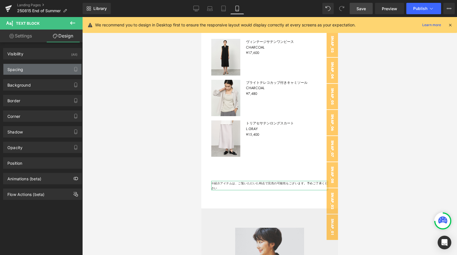
click at [51, 66] on div "Spacing" at bounding box center [42, 69] width 78 height 11
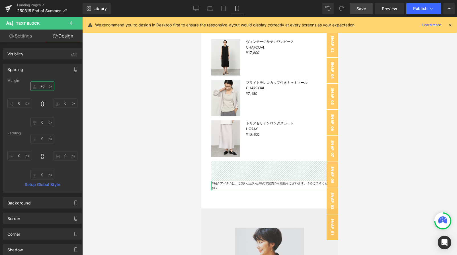
click at [46, 86] on input "70" at bounding box center [42, 86] width 24 height 9
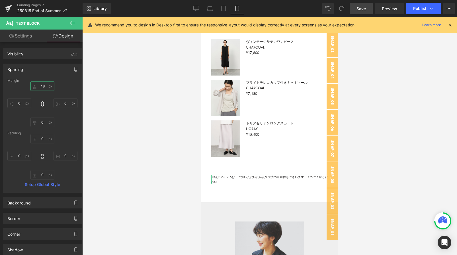
type input "4"
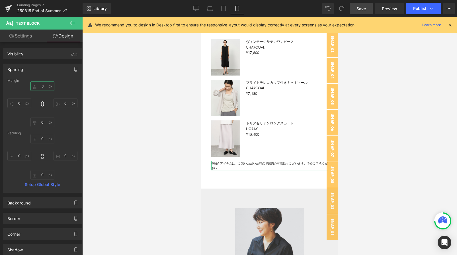
type input "32"
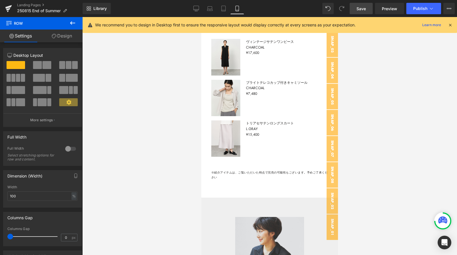
click at [355, 8] on link "Save" at bounding box center [360, 8] width 23 height 11
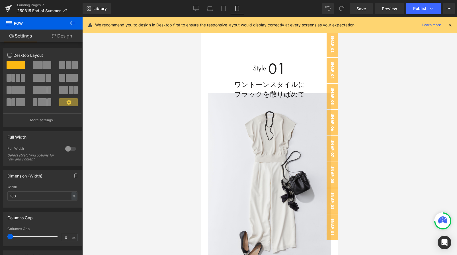
scroll to position [312, 0]
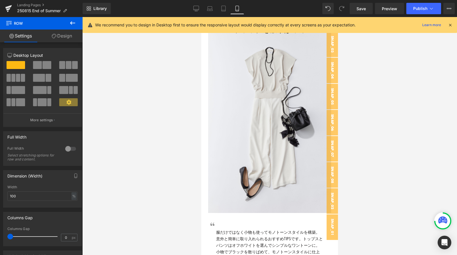
click at [264, 93] on img at bounding box center [269, 121] width 123 height 184
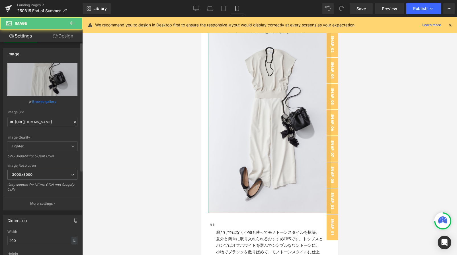
click at [73, 123] on icon at bounding box center [75, 122] width 4 height 4
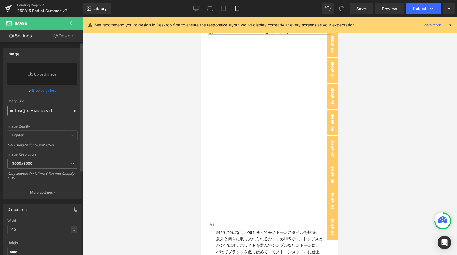
click at [51, 113] on input "https://cdn.shopify.com/s/files/1/0217/8236/4224/files/250815_end_of_summer_sty…" at bounding box center [42, 111] width 70 height 10
paste input "https://cdn.shopify.com/s/files/1/0217/8236/4224/files/eos25_style01.jpg?v=1755…"
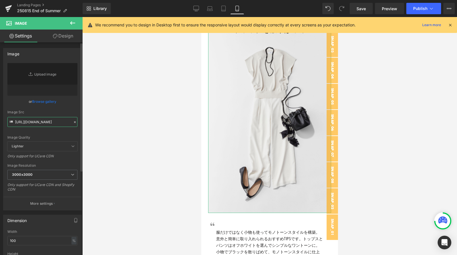
type input "https://cdn.shopify.com/s/files/1/0217/8236/4224/files/eos25_style01.jpg?v=1755…"
click at [63, 102] on div "or Browse gallery" at bounding box center [42, 102] width 70 height 6
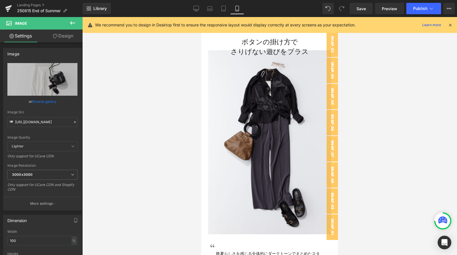
scroll to position [664, 0]
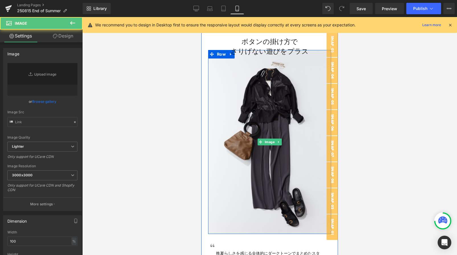
click at [254, 146] on img at bounding box center [269, 142] width 123 height 184
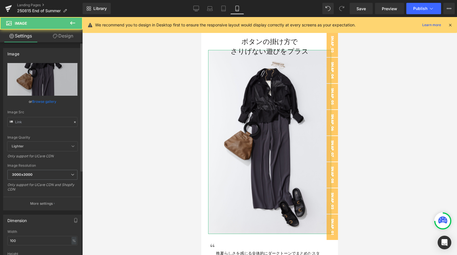
click at [72, 120] on div at bounding box center [74, 122] width 5 height 7
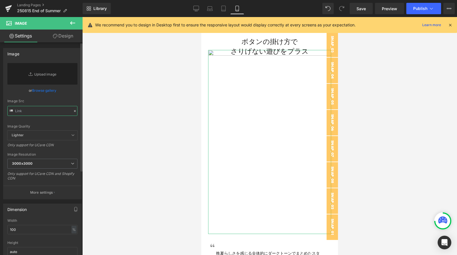
click at [52, 111] on input "text" at bounding box center [42, 111] width 70 height 10
paste input "https://cdn.shopify.com/s/files/1/0217/8236/4224/files/eos25_style02.jpg?v=1755…"
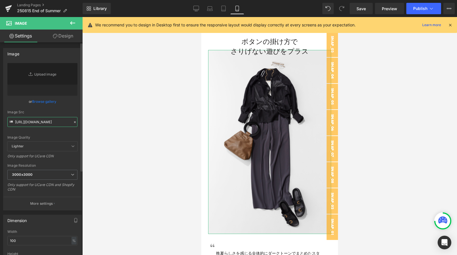
type input "https://cdn.shopify.com/s/files/1/0217/8236/4224/files/eos25_style02.jpg?v=1755…"
click at [69, 109] on div "Image Quality Lighter Lightest Lighter Lighter Lightest Only support for UCare …" at bounding box center [42, 102] width 70 height 79
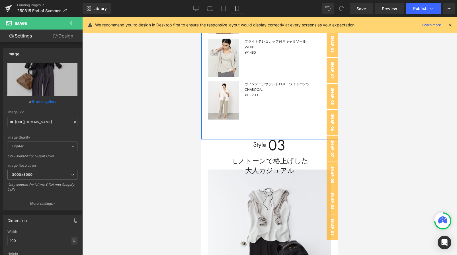
scroll to position [1120, 0]
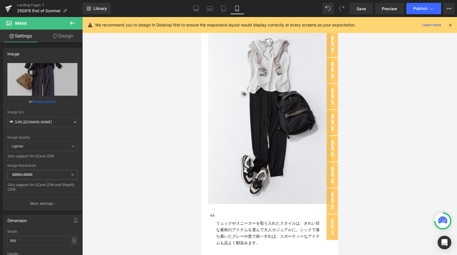
click at [222, 116] on img at bounding box center [269, 112] width 123 height 184
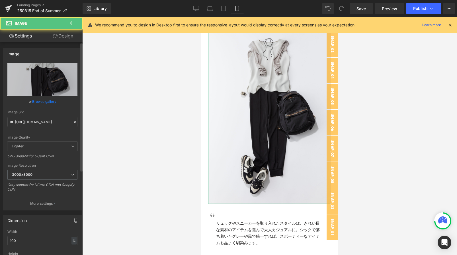
click at [74, 123] on icon at bounding box center [75, 122] width 4 height 4
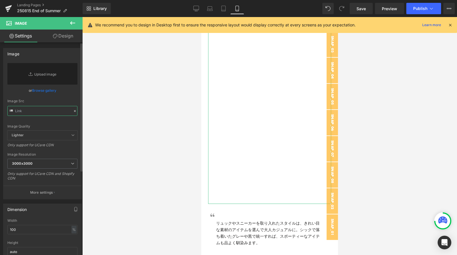
click at [44, 112] on input "text" at bounding box center [42, 111] width 70 height 10
paste input "https://cdn.shopify.com/s/files/1/0217/8236/4224/files/eos25_style03.jpg?v=1755…"
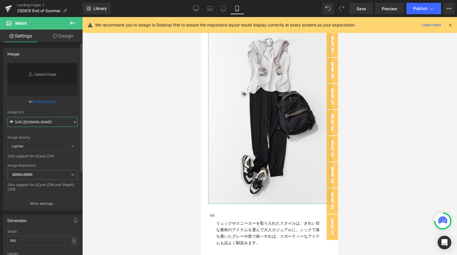
type input "https://cdn.shopify.com/s/files/1/0217/8236/4224/files/eos25_style03.jpg?v=1755…"
click at [60, 109] on div "Image Quality Lighter Lightest Lighter Lighter Lightest Only support for UCare …" at bounding box center [42, 102] width 70 height 79
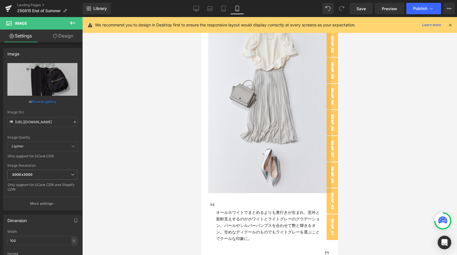
scroll to position [1529, 0]
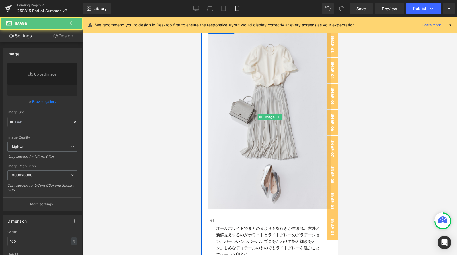
click at [277, 160] on img at bounding box center [269, 117] width 123 height 184
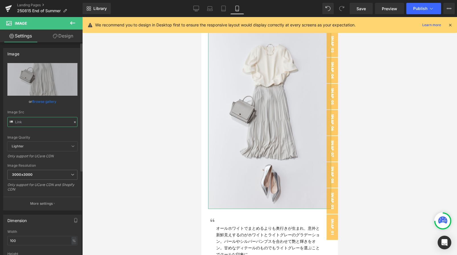
click at [75, 125] on input "text" at bounding box center [42, 122] width 70 height 10
click at [74, 123] on icon at bounding box center [75, 122] width 4 height 4
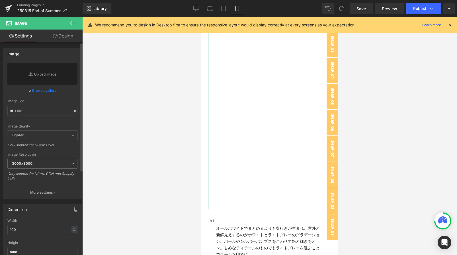
click at [45, 118] on div "Image Quality Lighter Lightest Lighter Lighter Lightest Only support for UCare …" at bounding box center [42, 97] width 70 height 68
click at [32, 112] on input "text" at bounding box center [42, 111] width 70 height 10
paste input "https://cdn.shopify.com/s/files/1/0217/8236/4224/files/eos25_style04.jpg?v=1755…"
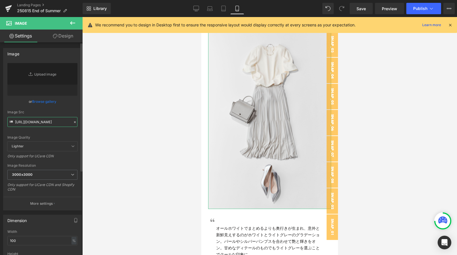
type input "https://cdn.shopify.com/s/files/1/0217/8236/4224/files/eos25_style04.jpg?v=1755…"
click at [58, 106] on div "Image Quality Lighter Lightest Lighter Lighter Lightest Only support for UCare …" at bounding box center [42, 102] width 70 height 79
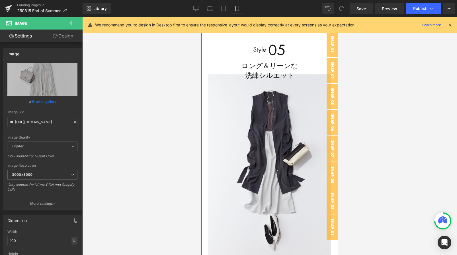
scroll to position [1852, 0]
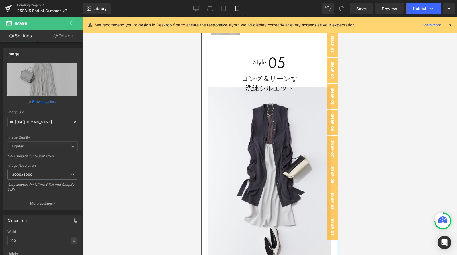
click at [279, 94] on div "ロング＆リーンな 洗練シルエット Heading Row" at bounding box center [269, 85] width 123 height 22
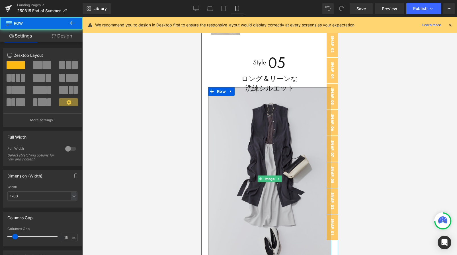
click at [260, 134] on img at bounding box center [269, 179] width 123 height 184
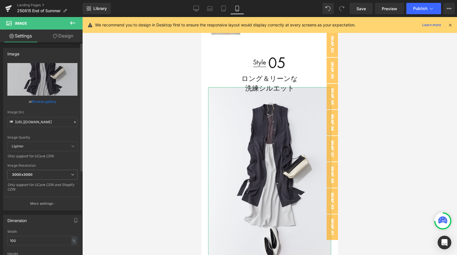
click at [73, 121] on icon at bounding box center [75, 122] width 4 height 4
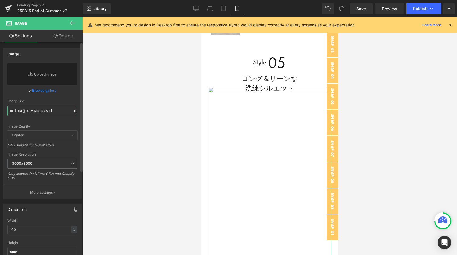
click at [29, 112] on input "https://cdn.shopify.com/s/files/1/0217/8236/4224/files/250815_end_of_summer_sty…" at bounding box center [42, 111] width 70 height 10
paste input "https://cdn.shopify.com/s/files/1/0217/8236/4224/files/eos25_style05.jpg?v=1755…"
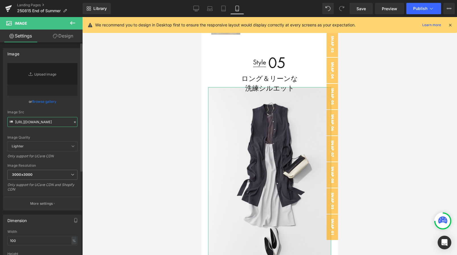
type input "https://cdn.shopify.com/s/files/1/0217/8236/4224/files/eos25_style05.jpg?v=1755…"
click at [64, 106] on div "Image Quality Lighter Lightest Lighter Lighter Lightest Only support for UCare …" at bounding box center [42, 102] width 70 height 79
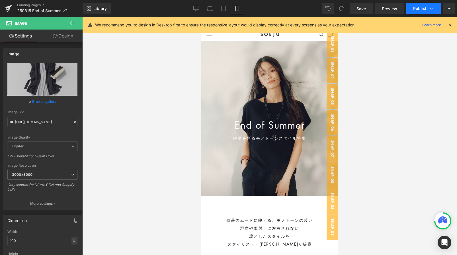
click at [422, 9] on span "Publish" at bounding box center [420, 8] width 14 height 5
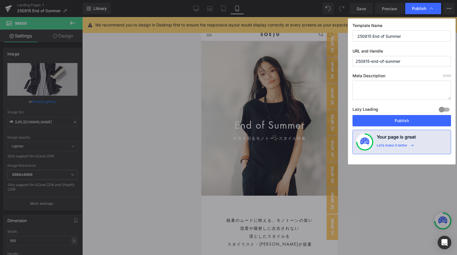
drag, startPoint x: 372, startPoint y: 37, endPoint x: 313, endPoint y: 37, distance: 58.9
click at [314, 37] on div "Publish Template Name 250815 End of Summer URL and Handle 250815-end-of-summer …" at bounding box center [228, 127] width 457 height 255
type input "End of Summer 2025"
drag, startPoint x: 371, startPoint y: 59, endPoint x: 323, endPoint y: 59, distance: 48.7
click at [323, 59] on div "Publish Template Name End of Summer 2025 URL and Handle 250815-end-of-summer Me…" at bounding box center [228, 127] width 457 height 255
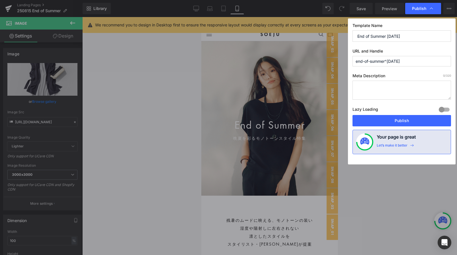
click at [387, 64] on input "end-of-summer^2025" at bounding box center [401, 61] width 98 height 11
type input "end-of-summer-2025"
click at [383, 120] on button "Publish" at bounding box center [401, 120] width 98 height 11
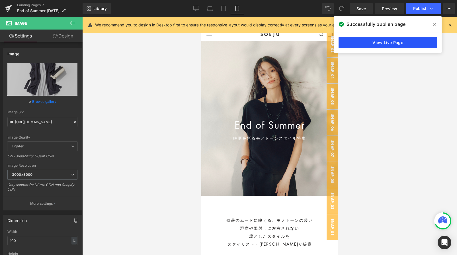
click at [395, 44] on link "View Live Page" at bounding box center [387, 42] width 98 height 11
click at [0, 0] on div "Text Block You are previewing how the will restyle your page. You can not edit …" at bounding box center [228, 132] width 457 height 265
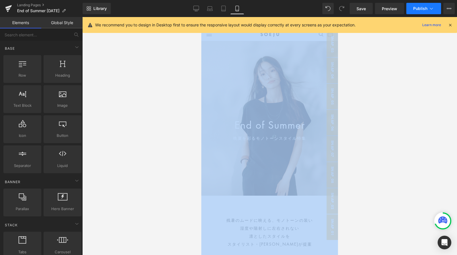
click at [434, 11] on icon at bounding box center [431, 9] width 6 height 6
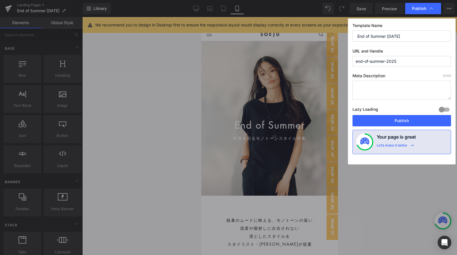
click at [363, 88] on textarea at bounding box center [401, 90] width 98 height 19
paste textarea "残暑のムードに映える、モノトーンの装い 湿度や陽射しに左右されない 凛としたスタイルを スタイリスト・渡辺智佳さんが提案 シンプルでいて印象的 静ひつな佇まい…"
click at [359, 92] on textarea "残暑のムードに映える、モノトーンの装い 湿度や陽射しに左右されない 凛としたスタイルを スタイリスト・渡辺智佳さんが提案 シンプルでいて印象的 静ひつな佇まい…" at bounding box center [401, 90] width 98 height 19
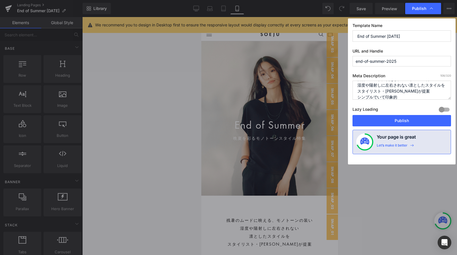
click at [359, 98] on textarea "残暑のムードに映える、モノトーンの装い 湿度や陽射しに左右されない凛としたスタイルを スタイリスト・渡辺智佳さんが提案 シンプルでいて印象的 静ひつな佇まいが…" at bounding box center [401, 90] width 98 height 19
click at [358, 93] on textarea "残暑のムードに映える、モノトーンの装い 湿度や陽射しに左右されない凛としたスタイルをスタイリスト・渡辺智佳さんが提案 シンプルでいて印象的 静ひつな佇まいが大…" at bounding box center [401, 90] width 98 height 19
click at [359, 93] on textarea "残暑のムードに映える、モノトーンの装い 湿度や陽射しに左右されない凛としたスタイルをスタイリスト・渡辺智佳さんが提案 シンプルでいて印象的。静ひつな佇まいが大…" at bounding box center [401, 90] width 98 height 19
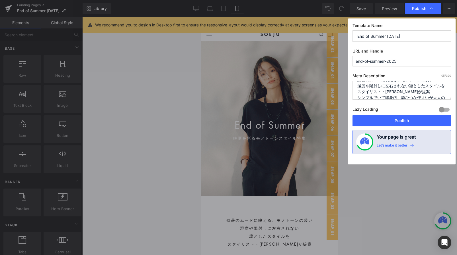
scroll to position [0, 0]
click at [434, 88] on textarea "残暑のムードに映える、モノトーンの装い 湿度や陽射しに左右されない凛としたスタイルをスタイリスト・渡辺智佳さんが提案 シンプルでいて印象的。静ひつな佇まいが大…" at bounding box center [401, 90] width 98 height 19
click at [425, 92] on textarea "残暑のムードに映える、モノトーンの装い。 湿度や陽射しに左右されない凛としたスタイルをスタイリスト・渡辺智佳さんが提案 シンプルでいて印象的。静ひつな佇まいが…" at bounding box center [401, 90] width 98 height 19
type textarea "残暑のムードに映える、モノトーンの装い。 湿度や陽射しに左右されない凛としたスタイルをスタイリスト・渡辺智佳さんが提案。 シンプルでいて印象的。静ひつな佇まい…"
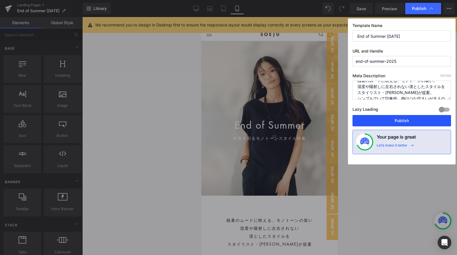
click at [411, 117] on button "Publish" at bounding box center [401, 120] width 98 height 11
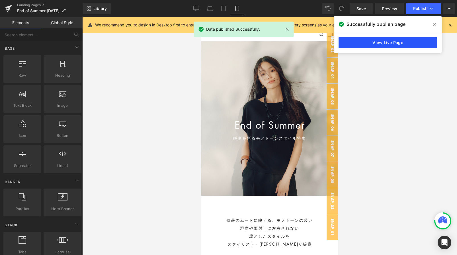
click at [409, 40] on link "View Live Page" at bounding box center [387, 42] width 98 height 11
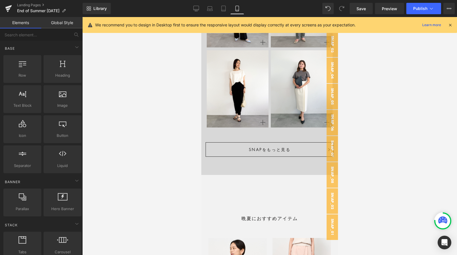
scroll to position [2747, 0]
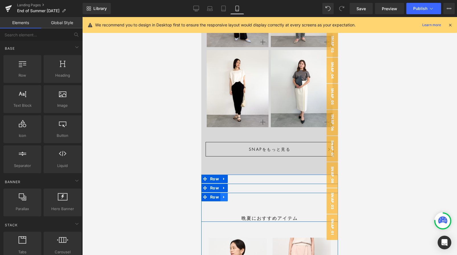
click at [226, 193] on link at bounding box center [223, 197] width 7 height 9
click at [231, 195] on icon at bounding box center [231, 197] width 4 height 4
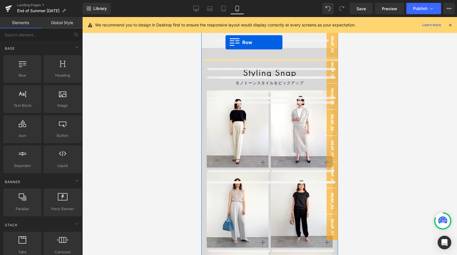
scroll to position [2449, 0]
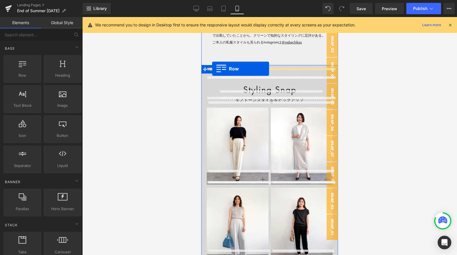
drag, startPoint x: 212, startPoint y: 143, endPoint x: 212, endPoint y: 69, distance: 74.5
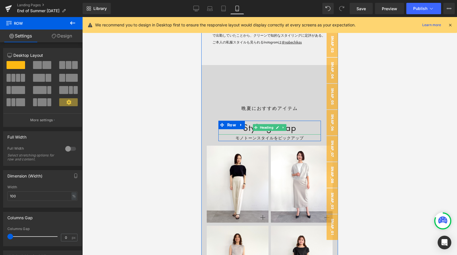
click at [249, 122] on h2 "Styling Snap" at bounding box center [269, 128] width 102 height 14
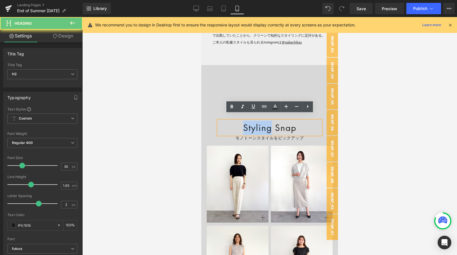
click at [249, 122] on h2 "Styling Snap" at bounding box center [269, 128] width 102 height 14
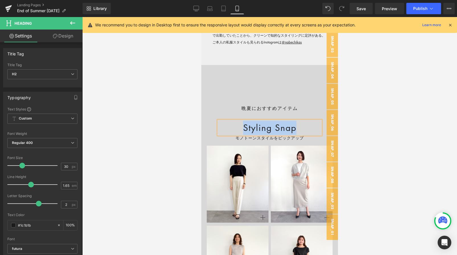
copy h2 "Styling Snap"
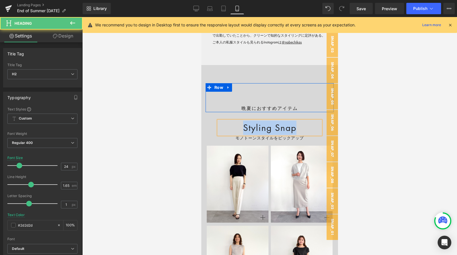
click at [243, 84] on h2 "Recommended" at bounding box center [269, 88] width 128 height 11
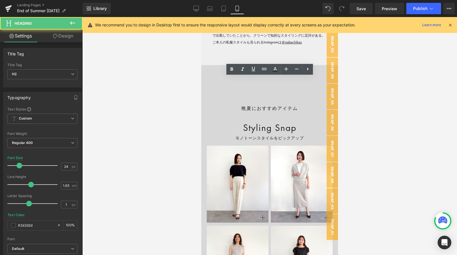
click at [252, 84] on h2 "Recommended" at bounding box center [269, 88] width 128 height 11
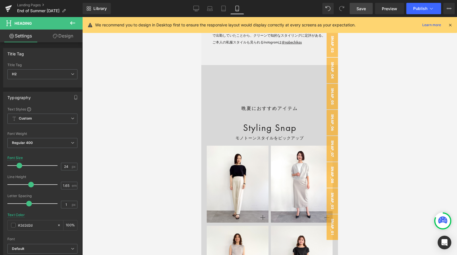
click at [365, 8] on span "Save" at bounding box center [360, 9] width 9 height 6
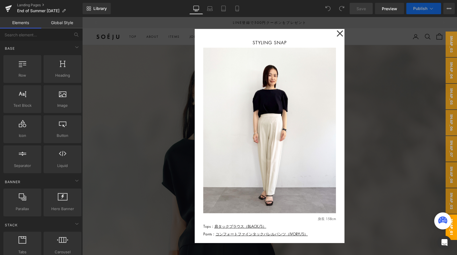
click at [172, 152] on div at bounding box center [269, 136] width 374 height 238
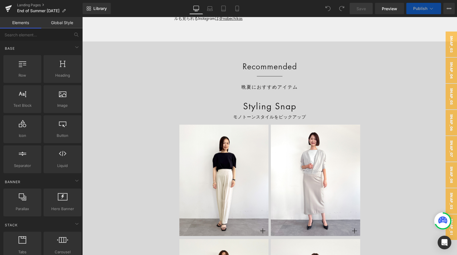
scroll to position [3513, 0]
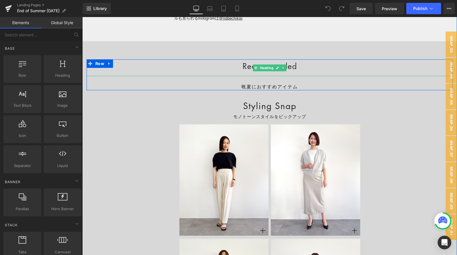
click at [241, 69] on h2 "Recommended" at bounding box center [269, 65] width 366 height 13
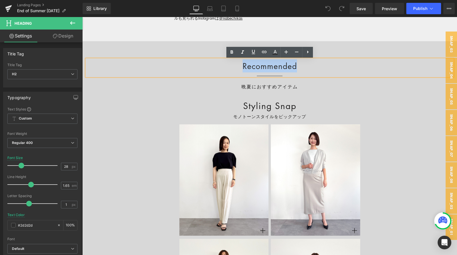
drag, startPoint x: 241, startPoint y: 69, endPoint x: 301, endPoint y: 69, distance: 59.5
click at [301, 69] on h2 "Recommended" at bounding box center [269, 65] width 366 height 13
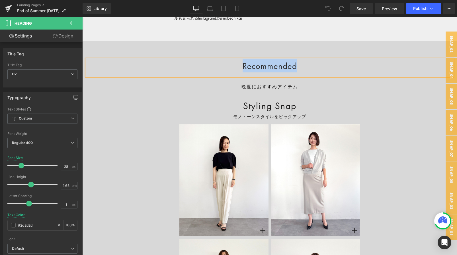
paste div
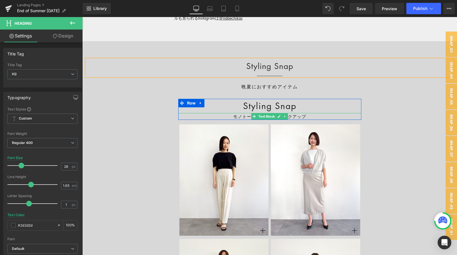
click at [235, 118] on span "モノトーンスタイルをピックアップ" at bounding box center [269, 117] width 73 height 6
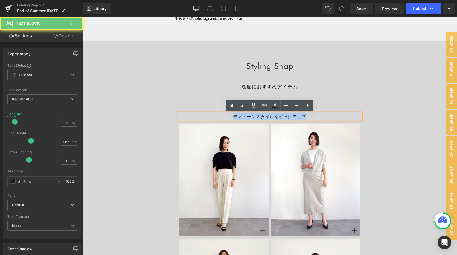
drag, startPoint x: 235, startPoint y: 118, endPoint x: 320, endPoint y: 118, distance: 85.4
click at [320, 118] on p "モノトーンスタイルをピックアップ" at bounding box center [269, 116] width 183 height 7
copy span "モノトーンスタイルをピックアップ"
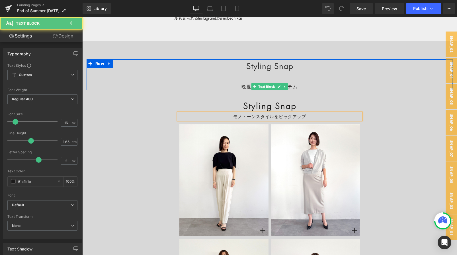
click at [244, 86] on p "晩夏におすすめアイテム" at bounding box center [269, 86] width 366 height 7
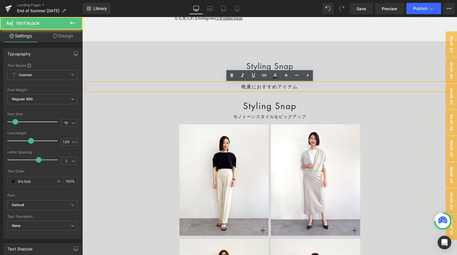
click at [244, 86] on p "晩夏におすすめアイテム" at bounding box center [269, 86] width 366 height 7
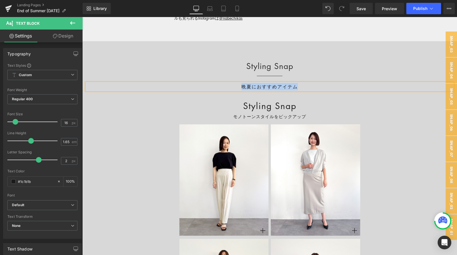
paste div
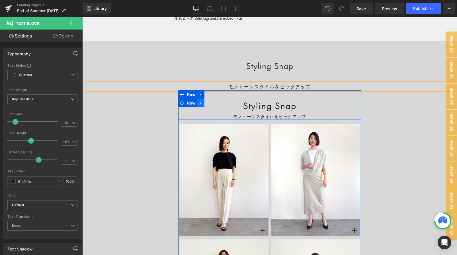
click at [202, 103] on icon at bounding box center [201, 103] width 4 height 4
click at [214, 104] on icon at bounding box center [215, 103] width 4 height 4
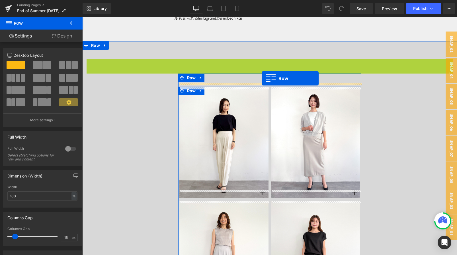
drag, startPoint x: 95, startPoint y: 64, endPoint x: 261, endPoint y: 79, distance: 166.8
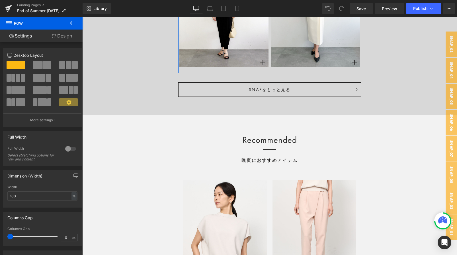
scroll to position [4012, 0]
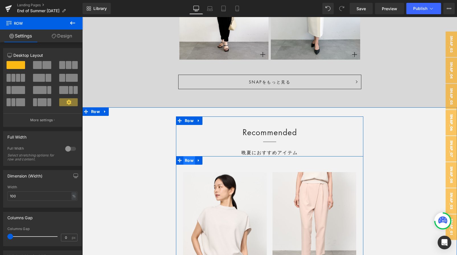
click at [186, 160] on span "Row" at bounding box center [189, 160] width 12 height 9
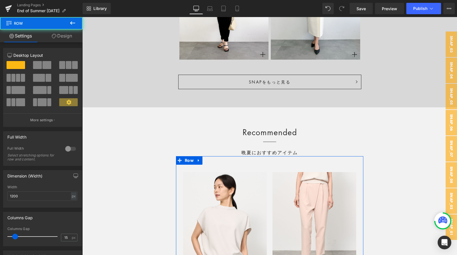
click at [62, 34] on link "Design" at bounding box center [61, 36] width 41 height 13
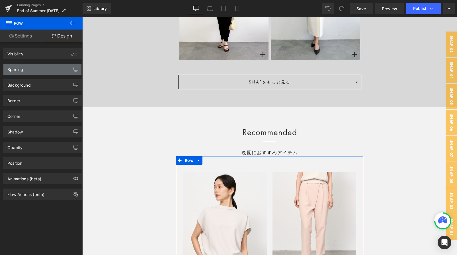
click at [22, 69] on div "Spacing" at bounding box center [15, 68] width 16 height 8
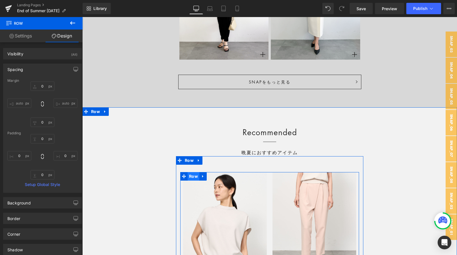
click at [193, 174] on span "Row" at bounding box center [193, 176] width 12 height 9
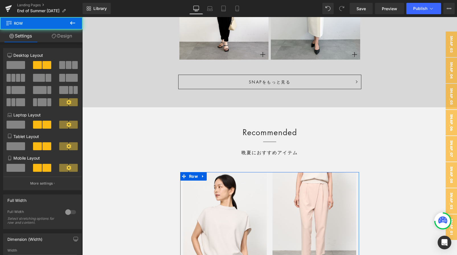
click at [65, 40] on link "Design" at bounding box center [61, 36] width 41 height 13
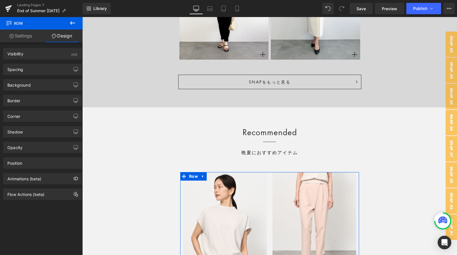
click at [37, 63] on div "Spacing Margin 56 auto 0 auto Padding 0 0 0 0 Setup Global Style" at bounding box center [42, 67] width 85 height 16
click at [37, 64] on div "Spacing" at bounding box center [42, 69] width 78 height 11
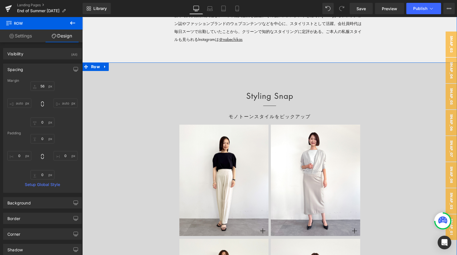
scroll to position [3491, 0]
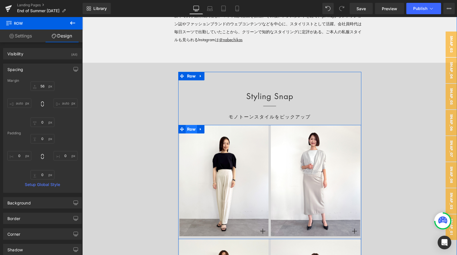
click at [191, 129] on span "Row" at bounding box center [191, 129] width 12 height 9
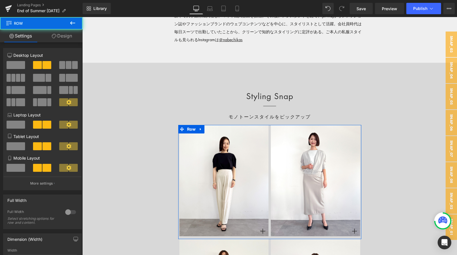
click at [69, 43] on div "6+6 6+6 6+6 Column Size Customizer 6+6 Desktop Layout Laptop Layout Tablet Layo…" at bounding box center [42, 225] width 85 height 367
click at [64, 37] on link "Design" at bounding box center [61, 36] width 41 height 13
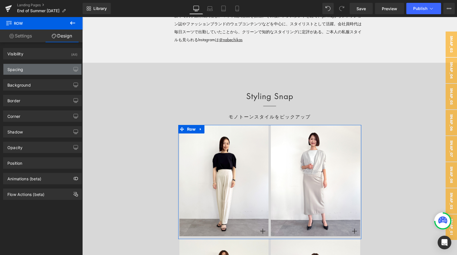
click at [42, 70] on div "Spacing" at bounding box center [42, 69] width 78 height 11
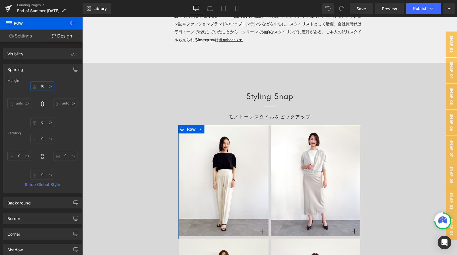
click at [44, 90] on input "16" at bounding box center [42, 86] width 24 height 9
type input "56"
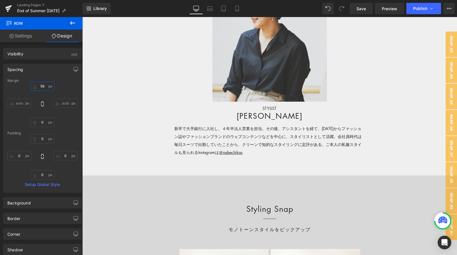
scroll to position [3431, 0]
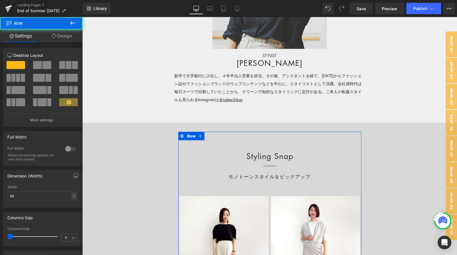
click at [60, 38] on link "Design" at bounding box center [61, 36] width 41 height 13
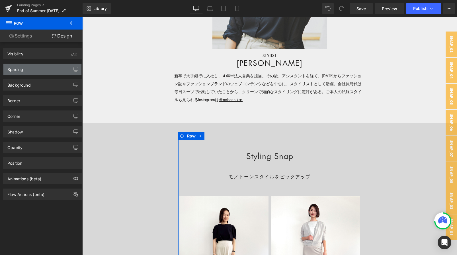
click at [45, 67] on div "Spacing" at bounding box center [42, 69] width 78 height 11
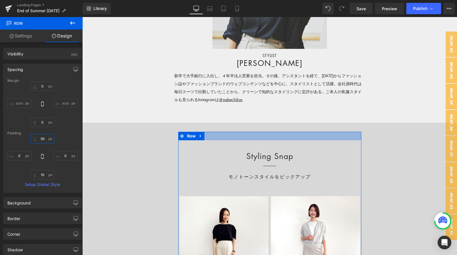
click at [44, 139] on input "30" at bounding box center [42, 138] width 24 height 9
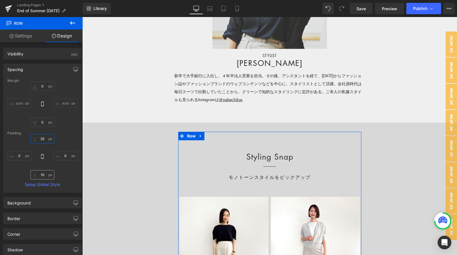
type input "32"
click at [46, 176] on input "10" at bounding box center [42, 174] width 24 height 9
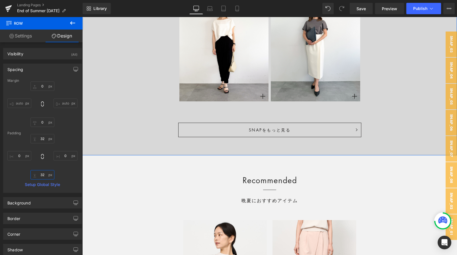
scroll to position [3992, 0]
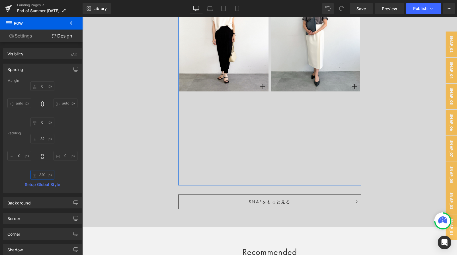
click at [40, 176] on input "320" at bounding box center [42, 174] width 24 height 9
type input "0"
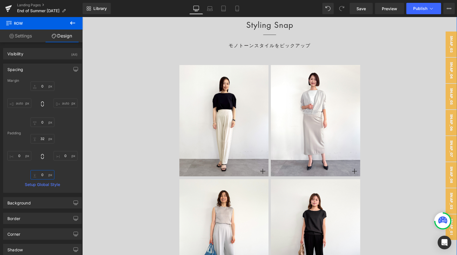
scroll to position [3491, 0]
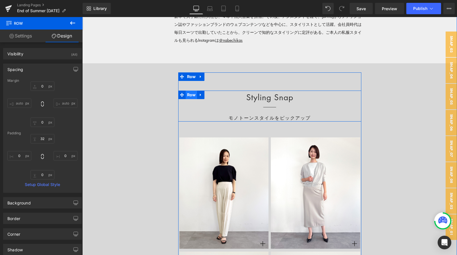
click at [194, 98] on span "Row" at bounding box center [191, 95] width 12 height 9
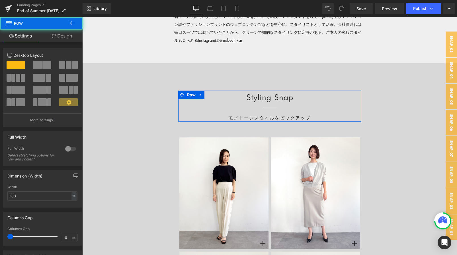
click at [72, 37] on link "Design" at bounding box center [61, 36] width 41 height 13
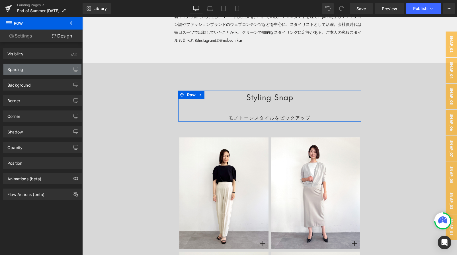
click at [46, 70] on div "Spacing" at bounding box center [42, 69] width 78 height 11
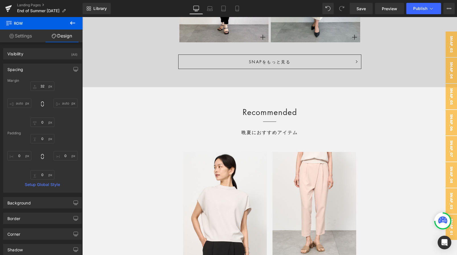
scroll to position [4051, 0]
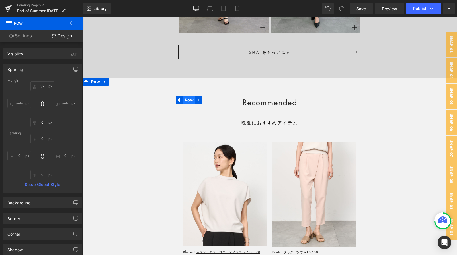
click at [189, 102] on span "Row" at bounding box center [189, 100] width 12 height 9
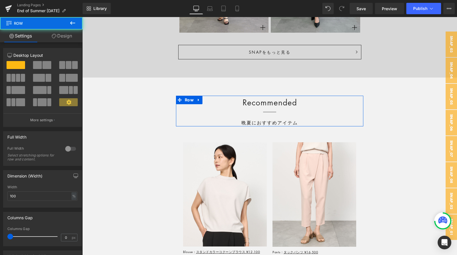
click at [63, 35] on link "Design" at bounding box center [61, 36] width 41 height 13
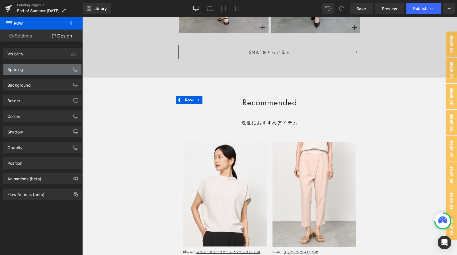
click at [33, 73] on div "Spacing" at bounding box center [42, 69] width 78 height 11
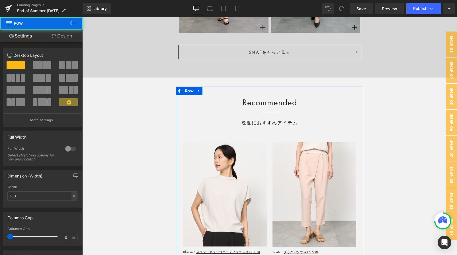
click at [73, 38] on link "Design" at bounding box center [61, 36] width 41 height 13
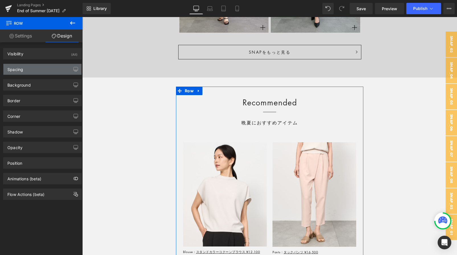
click at [50, 65] on div "Spacing" at bounding box center [42, 69] width 78 height 11
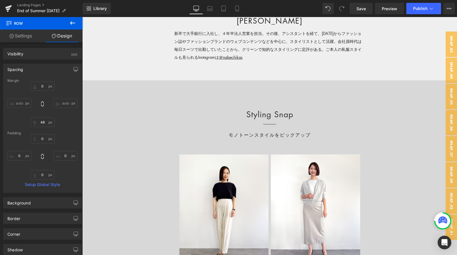
scroll to position [3474, 0]
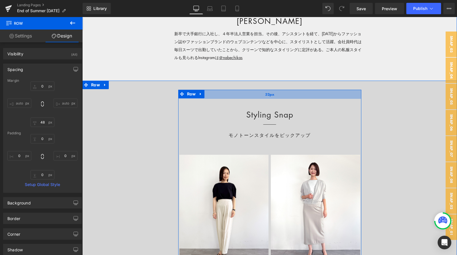
click at [259, 95] on div "32px" at bounding box center [269, 94] width 183 height 9
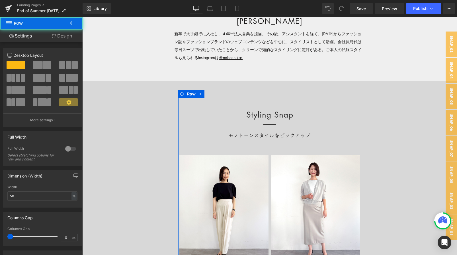
click at [66, 38] on link "Design" at bounding box center [61, 36] width 41 height 13
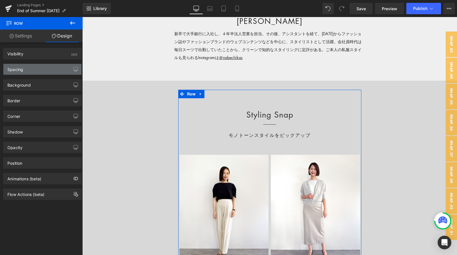
click at [52, 67] on div "Spacing" at bounding box center [42, 69] width 78 height 11
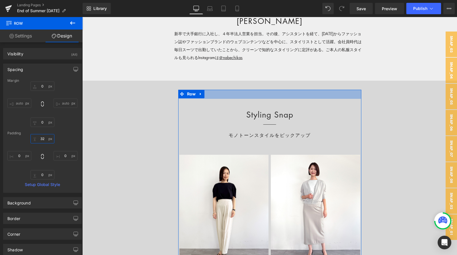
click at [47, 140] on input "32" at bounding box center [42, 138] width 24 height 9
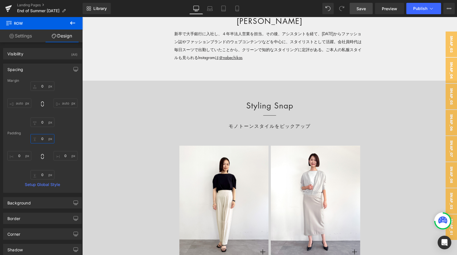
type input "0"
click at [362, 8] on span "Save" at bounding box center [360, 9] width 9 height 6
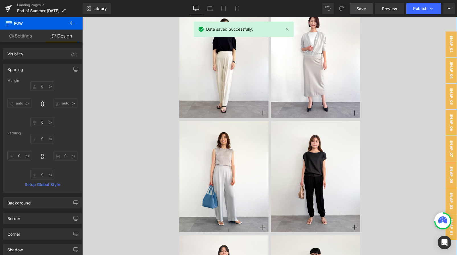
scroll to position [3613, 0]
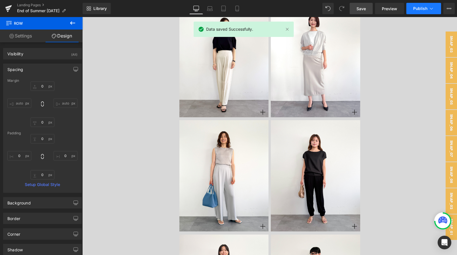
click at [415, 9] on span "Publish" at bounding box center [420, 8] width 14 height 5
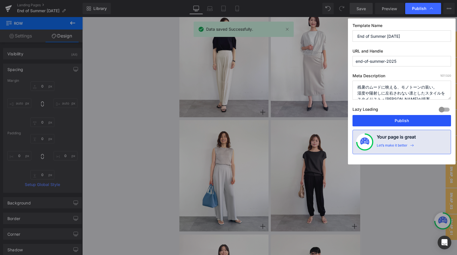
click at [388, 123] on button "Publish" at bounding box center [401, 120] width 98 height 11
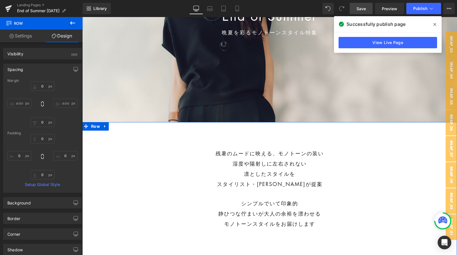
scroll to position [99, 0]
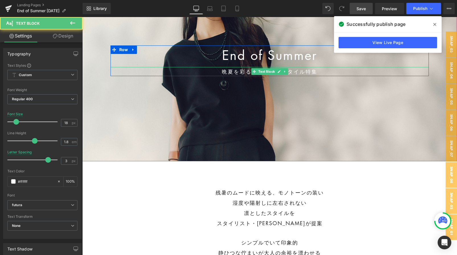
click at [250, 74] on p "晩夏を彩るモノトーンスタイル特集" at bounding box center [269, 71] width 318 height 9
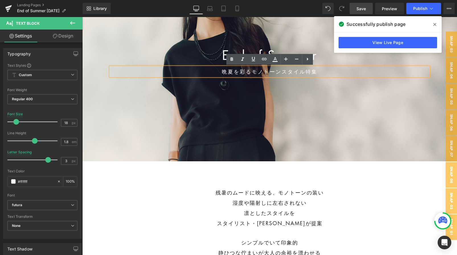
click at [250, 73] on p "晩夏を彩るモノトーンスタイル特集" at bounding box center [269, 71] width 318 height 9
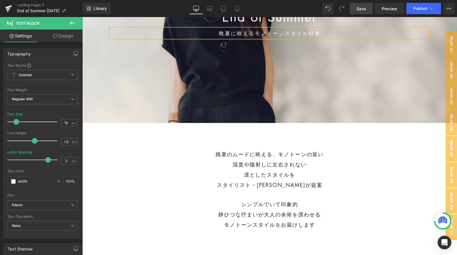
scroll to position [139, 0]
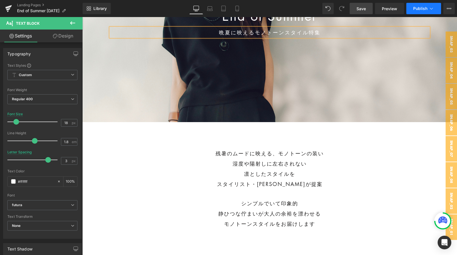
click at [415, 10] on span "Publish" at bounding box center [420, 8] width 14 height 5
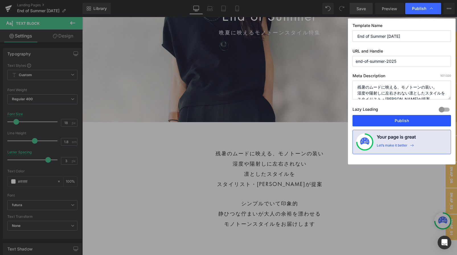
click at [368, 123] on button "Publish" at bounding box center [401, 120] width 98 height 11
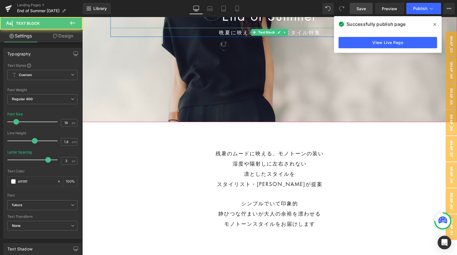
click at [224, 30] on p "晩夏に映えるモノトーンスタイル特集" at bounding box center [269, 32] width 318 height 9
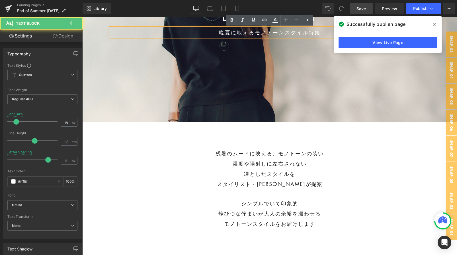
click at [224, 30] on p "晩夏に映えるモノトーンスタイル特集" at bounding box center [269, 32] width 318 height 9
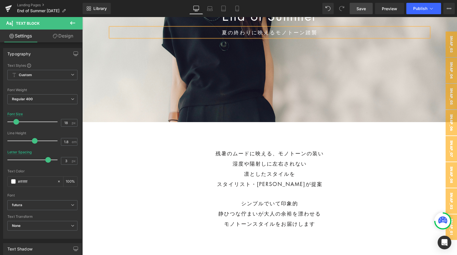
scroll to position [76, 0]
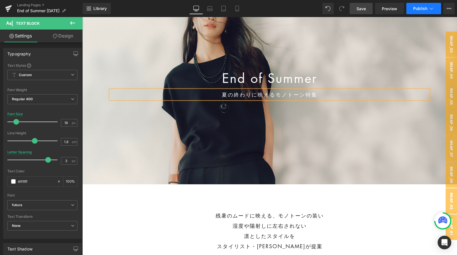
click at [420, 7] on span "Publish" at bounding box center [420, 8] width 14 height 5
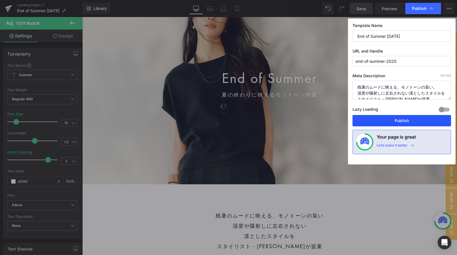
click at [364, 120] on button "Publish" at bounding box center [401, 120] width 98 height 11
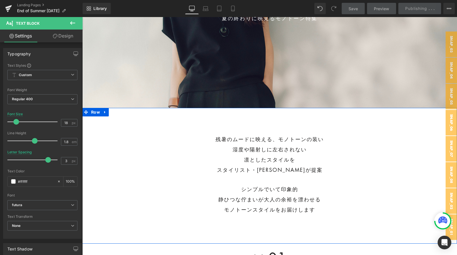
scroll to position [153, 0]
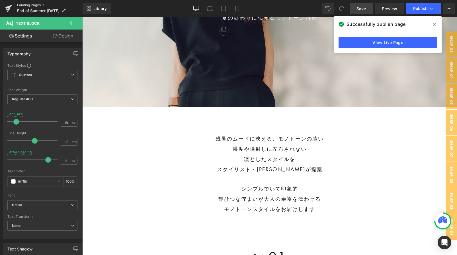
click at [31, 5] on link "Landing Pages" at bounding box center [49, 5] width 65 height 5
